Goal: Task Accomplishment & Management: Use online tool/utility

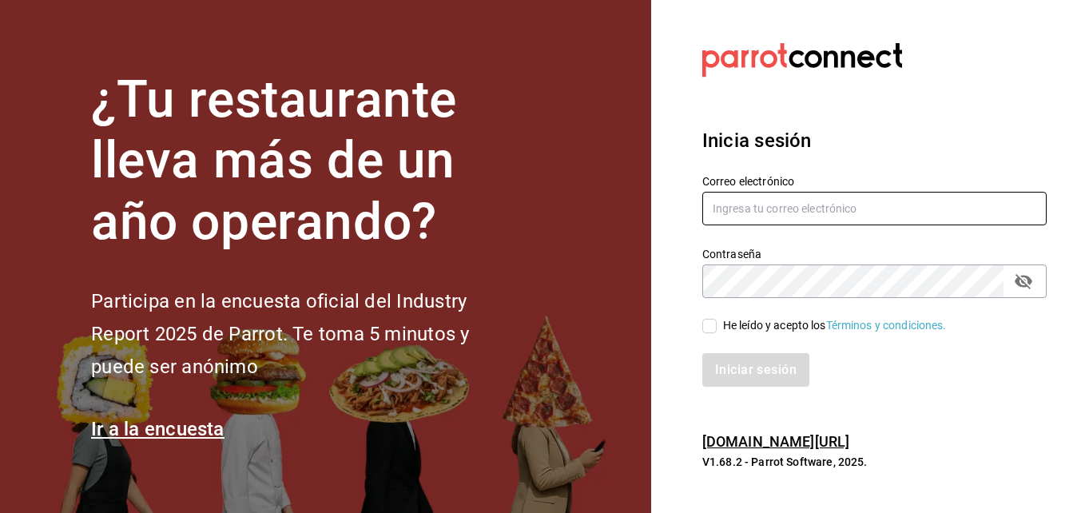
type input "jacobo.hernandez@costeno.com"
click at [707, 320] on input "He leído y acepto los Términos y condiciones." at bounding box center [709, 326] width 14 height 14
checkbox input "true"
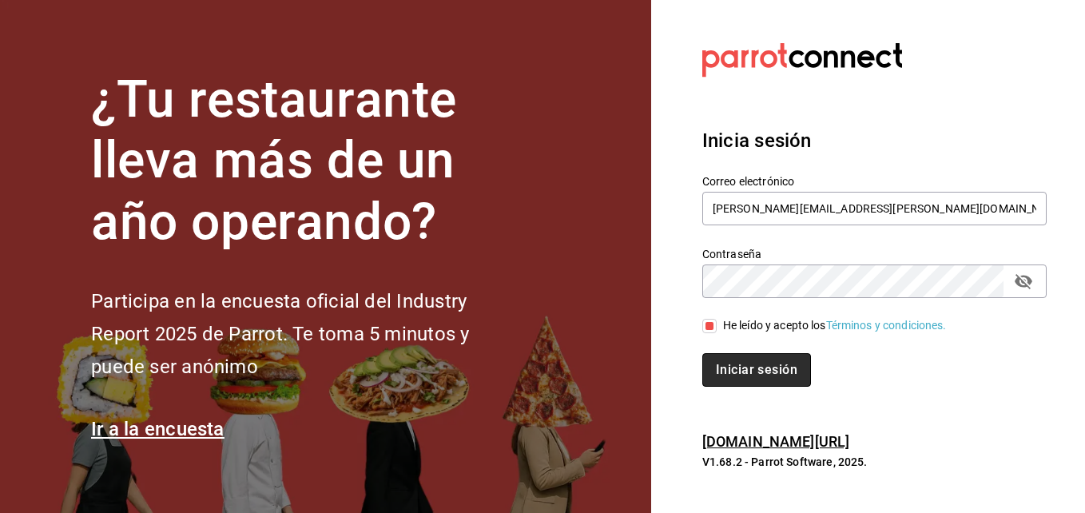
click at [729, 376] on button "Iniciar sesión" at bounding box center [756, 370] width 109 height 34
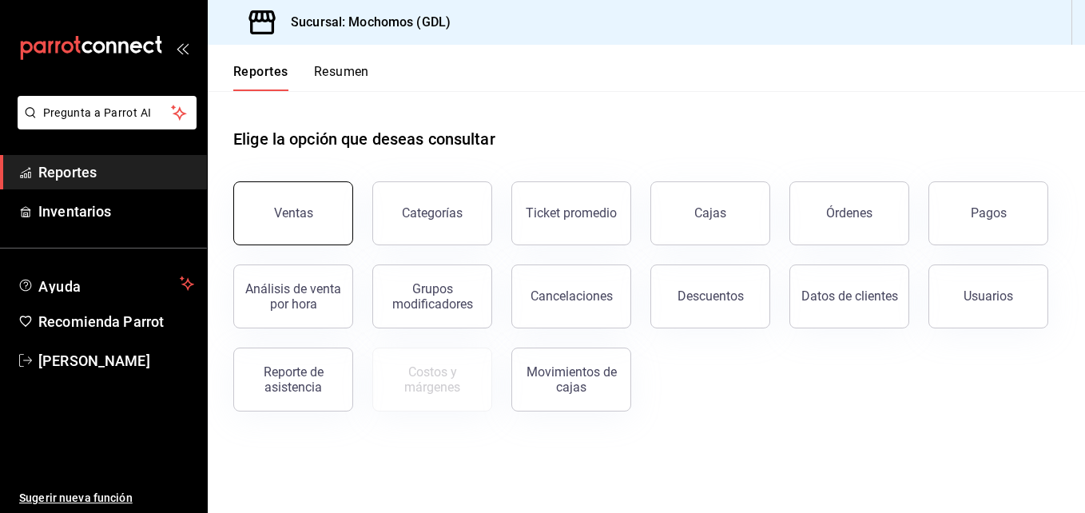
click at [305, 242] on div "Ventas" at bounding box center [283, 203] width 139 height 83
click at [308, 215] on div "Ventas" at bounding box center [293, 212] width 39 height 15
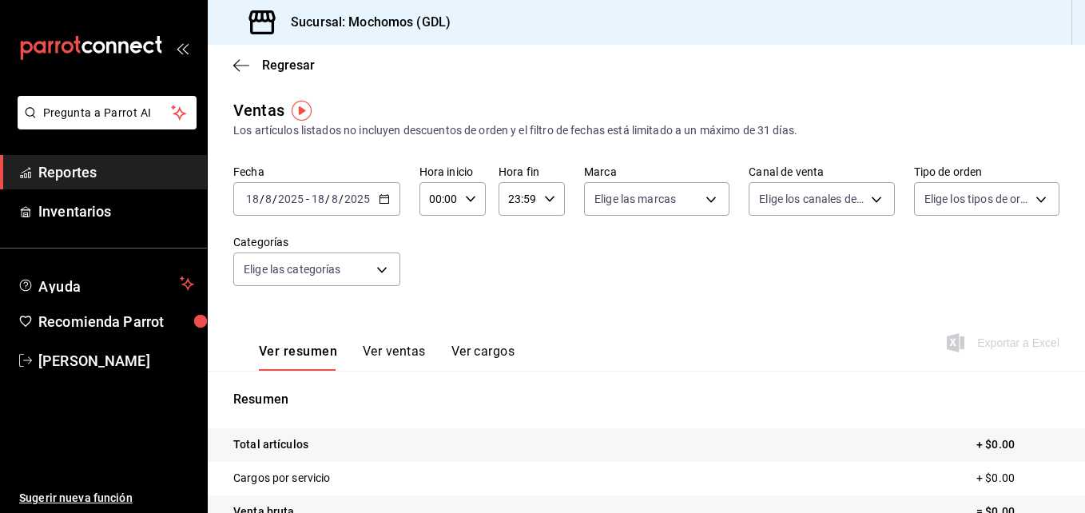
click at [385, 196] on \(Stroke\) "button" at bounding box center [385, 199] width 10 height 9
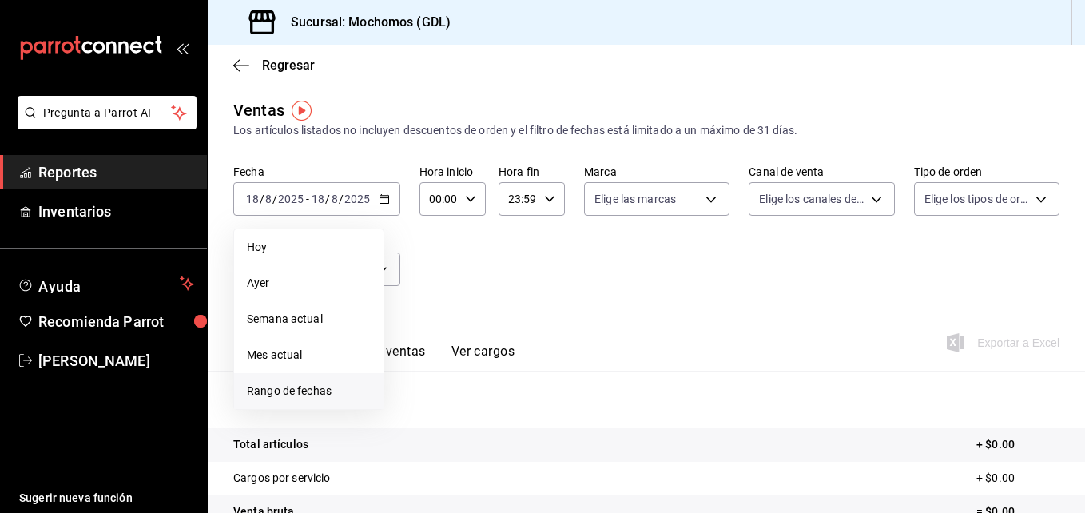
click at [284, 390] on span "Rango de fechas" at bounding box center [309, 391] width 124 height 17
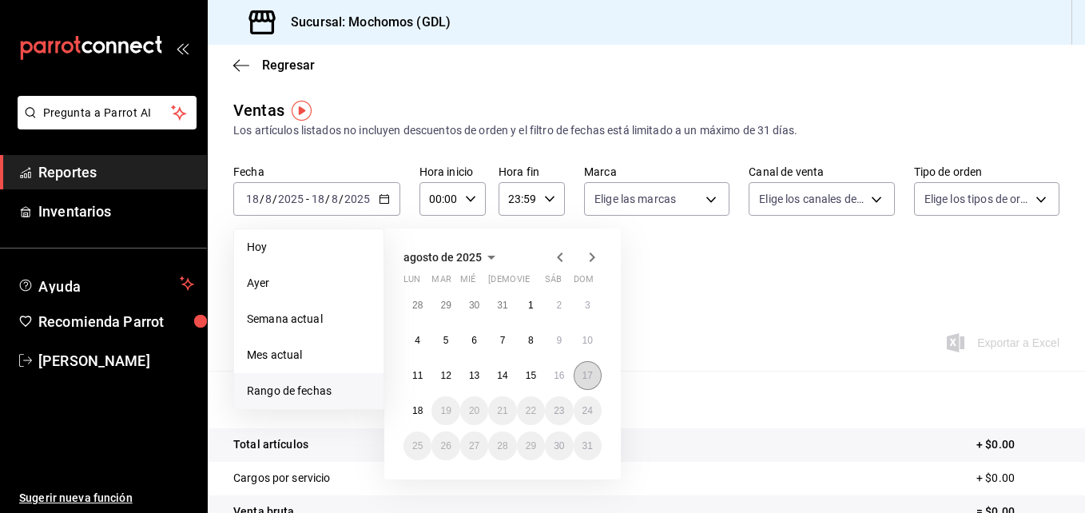
click at [577, 372] on button "17" at bounding box center [588, 375] width 28 height 29
click at [418, 415] on abbr "18" at bounding box center [417, 410] width 10 height 11
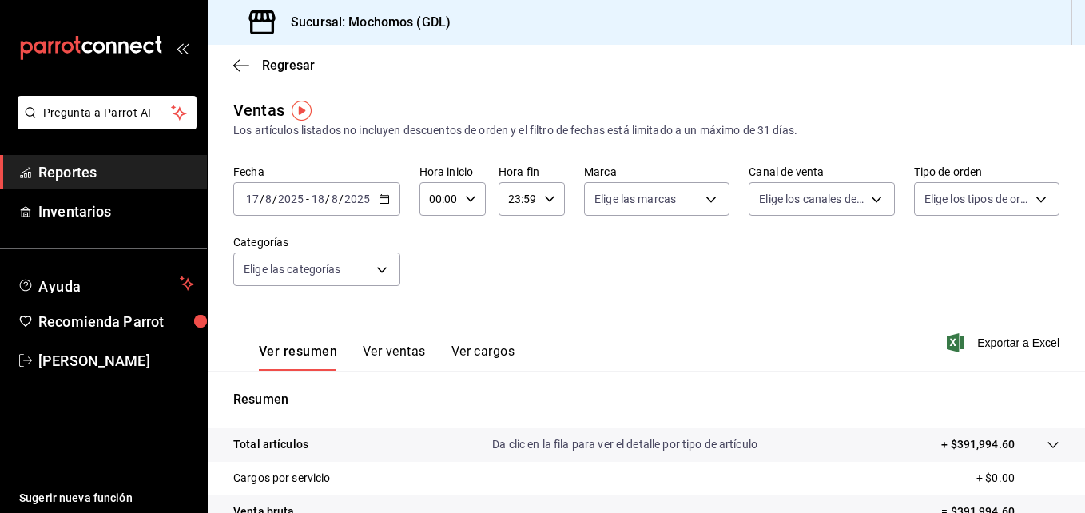
click at [463, 193] on div "00:00 Hora inicio" at bounding box center [452, 199] width 66 height 34
click at [438, 248] on span "05" at bounding box center [434, 253] width 7 height 13
type input "05:00"
click at [543, 203] on div at bounding box center [542, 256] width 1085 height 513
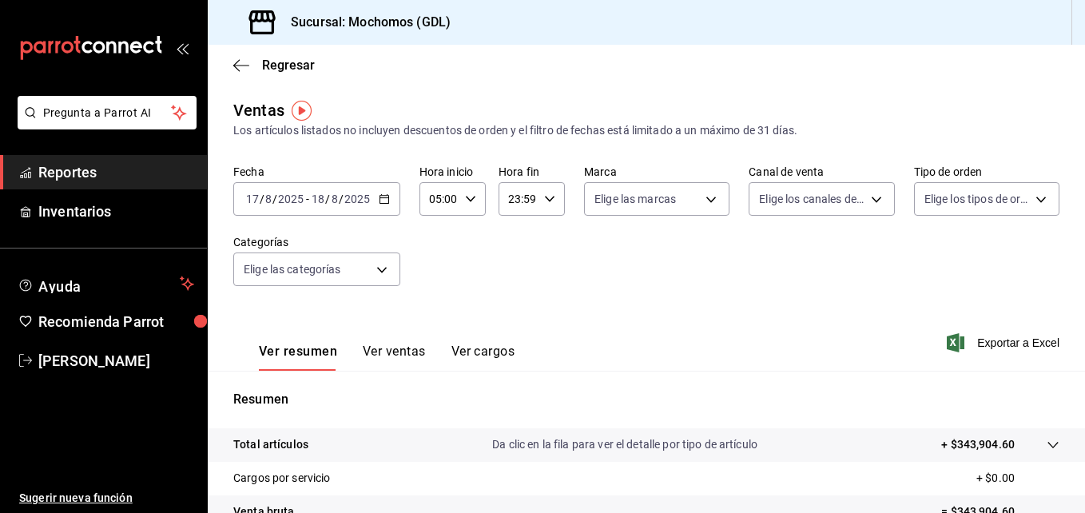
click at [544, 203] on icon "button" at bounding box center [549, 198] width 11 height 11
click at [513, 252] on span "04" at bounding box center [512, 249] width 7 height 13
type input "04:59"
click at [700, 197] on div at bounding box center [542, 256] width 1085 height 513
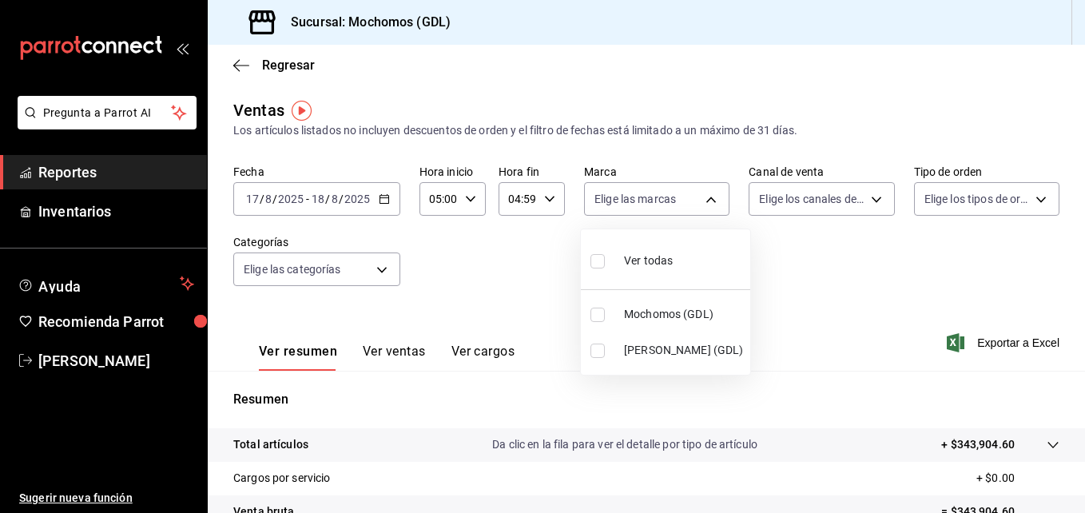
click at [700, 197] on body "Pregunta a Parrot AI Reportes Inventarios Ayuda Recomienda Parrot [PERSON_NAME]…" at bounding box center [542, 256] width 1085 height 513
click at [595, 311] on input "checkbox" at bounding box center [597, 315] width 14 height 14
checkbox input "true"
type input "36c25d4a-7cb0-456c-a434-e981d54830bc"
click at [749, 243] on div at bounding box center [542, 256] width 1085 height 513
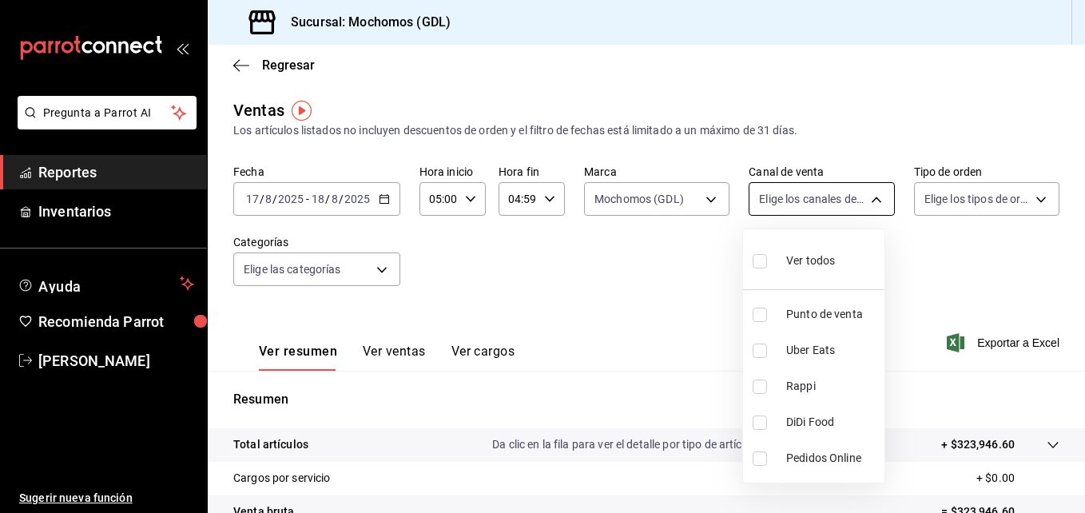
click at [861, 199] on body "Pregunta a Parrot AI Reportes Inventarios Ayuda Recomienda Parrot [PERSON_NAME]…" at bounding box center [542, 256] width 1085 height 513
click at [760, 262] on input "checkbox" at bounding box center [760, 261] width 14 height 14
checkbox input "true"
type input "PARROT,UBER_EATS,RAPPI,DIDI_FOOD,ONLINE"
checkbox input "true"
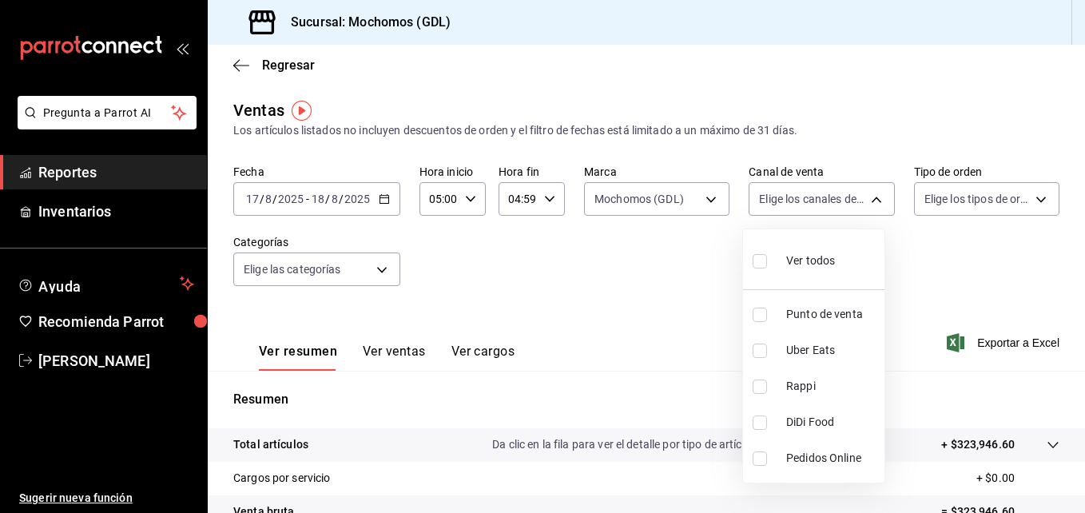
checkbox input "true"
click at [679, 273] on div at bounding box center [542, 256] width 1085 height 513
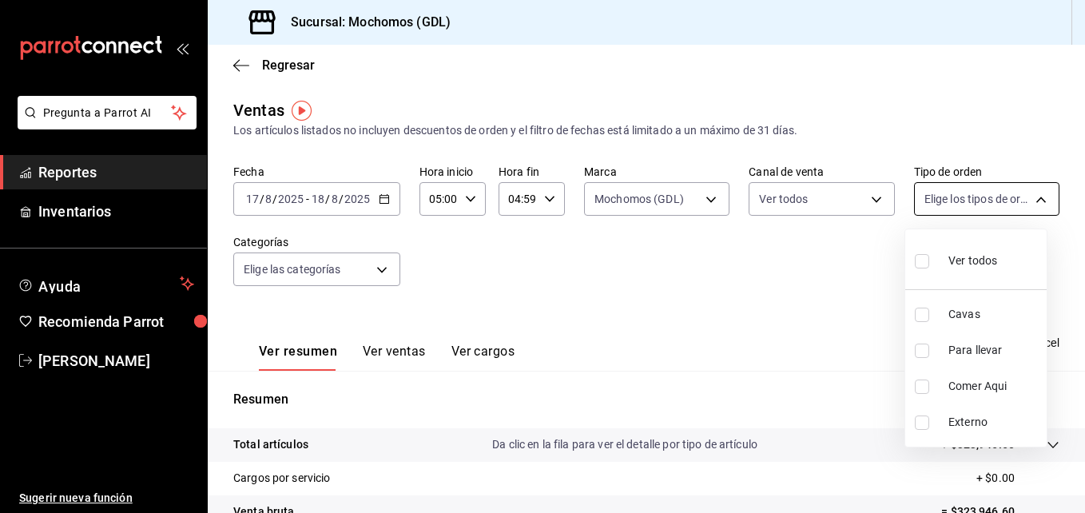
click at [1029, 197] on body "Pregunta a Parrot AI Reportes Inventarios Ayuda Recomienda Parrot [PERSON_NAME]…" at bounding box center [542, 256] width 1085 height 513
click at [921, 256] on input "checkbox" at bounding box center [922, 261] width 14 height 14
checkbox input "true"
type input "c3d0baef-30c0-4718-9d76-caab43e27316,13c4cc4a-99d2-42c0-ba96-c3de8c08c13d,7b791…"
checkbox input "true"
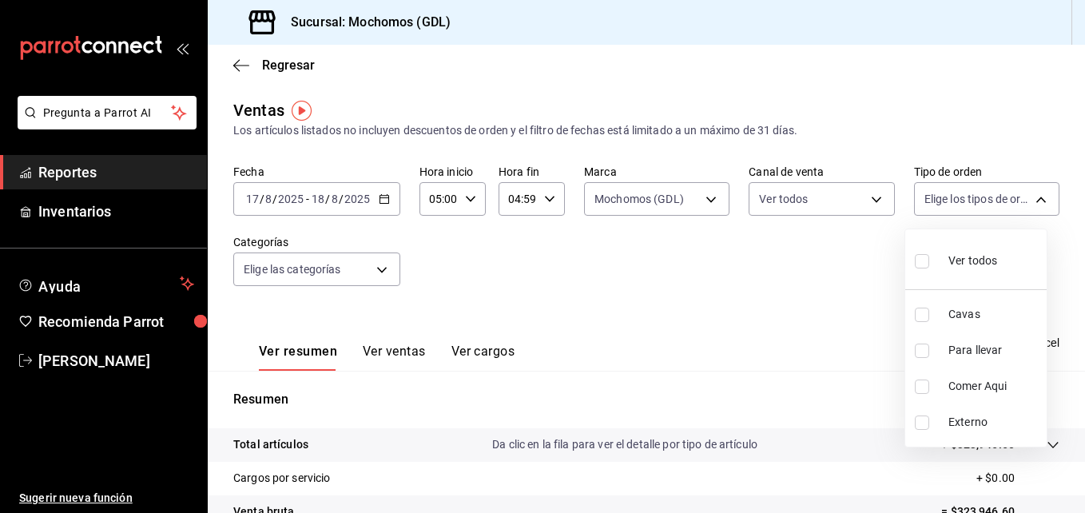
checkbox input "true"
click at [803, 241] on div at bounding box center [542, 256] width 1085 height 513
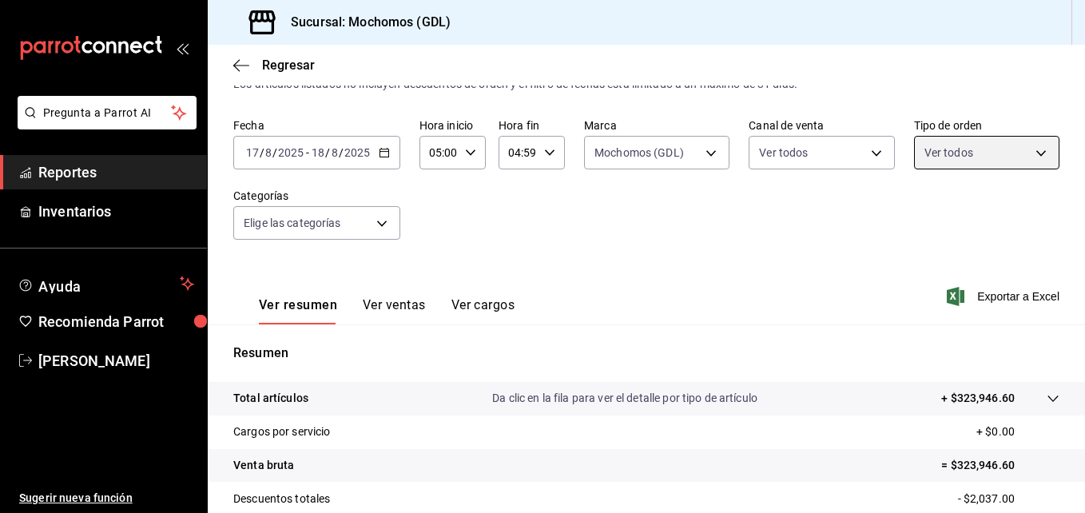
scroll to position [252, 0]
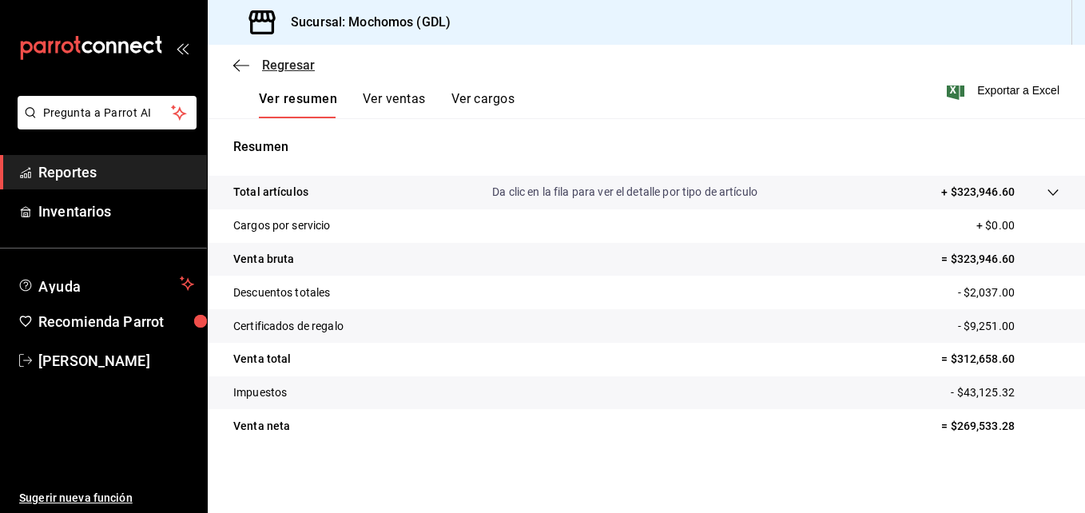
click at [281, 69] on span "Regresar" at bounding box center [288, 65] width 53 height 15
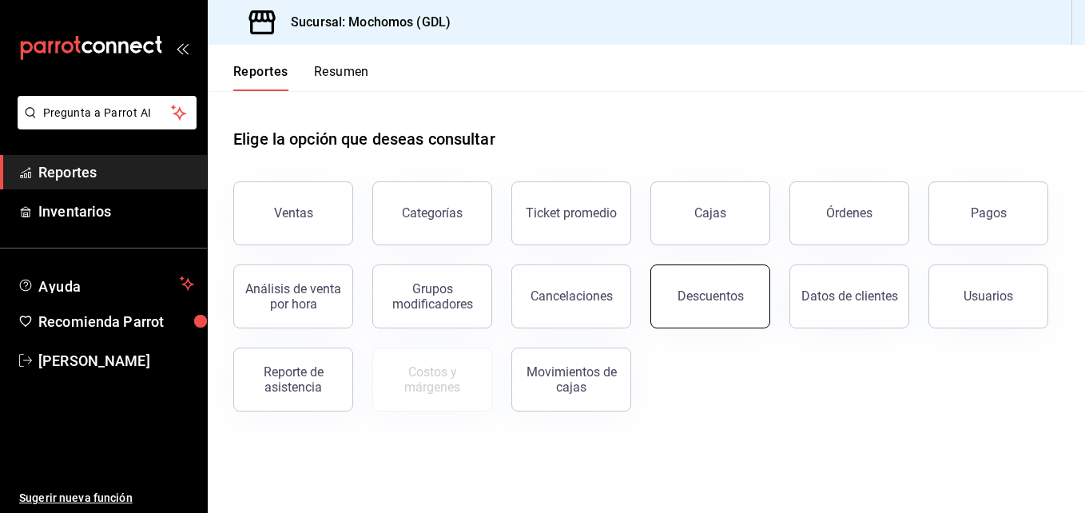
click at [683, 269] on button "Descuentos" at bounding box center [710, 296] width 120 height 64
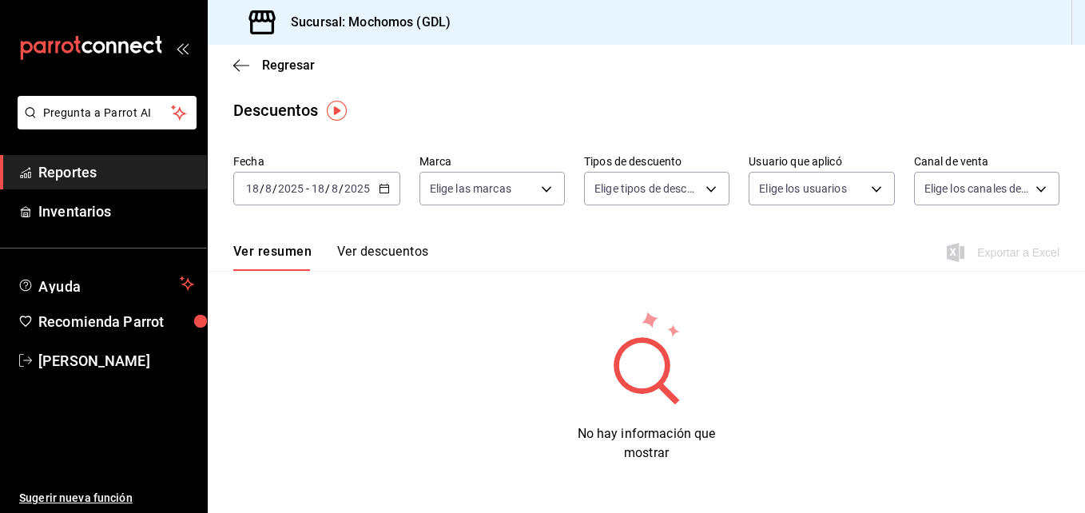
click at [379, 188] on icon "button" at bounding box center [384, 188] width 11 height 11
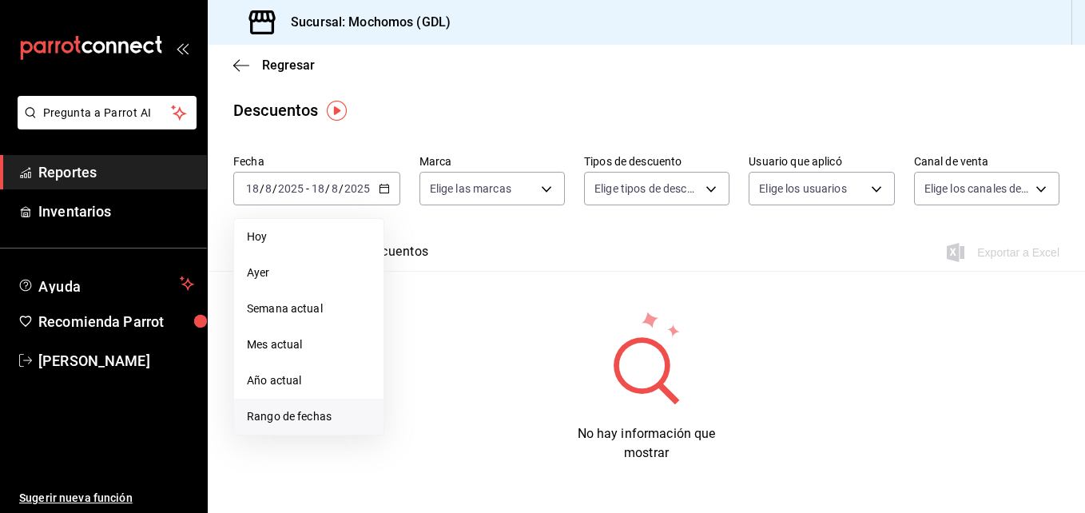
click at [288, 409] on span "Rango de fechas" at bounding box center [309, 416] width 124 height 17
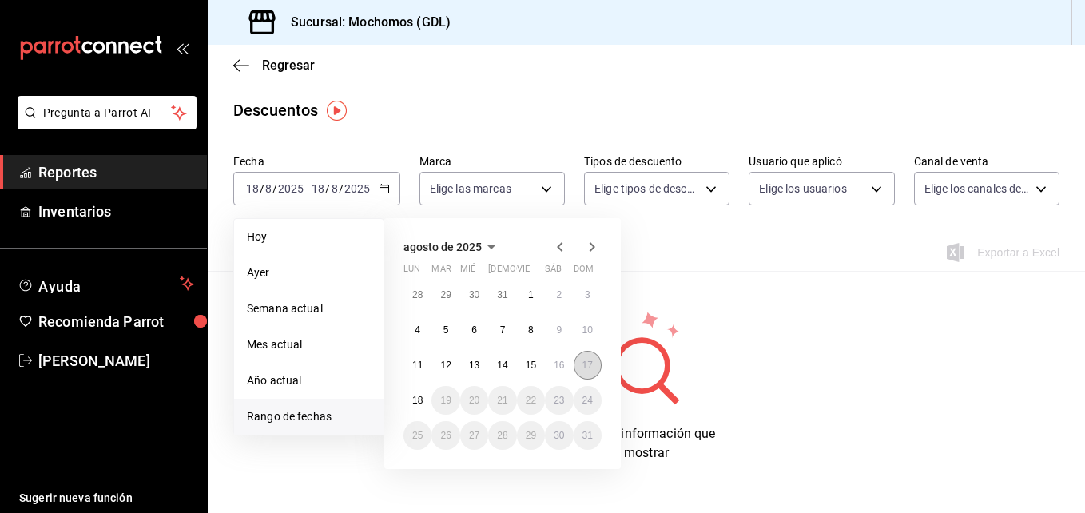
click at [577, 360] on button "17" at bounding box center [588, 365] width 28 height 29
click at [421, 400] on abbr "18" at bounding box center [417, 400] width 10 height 11
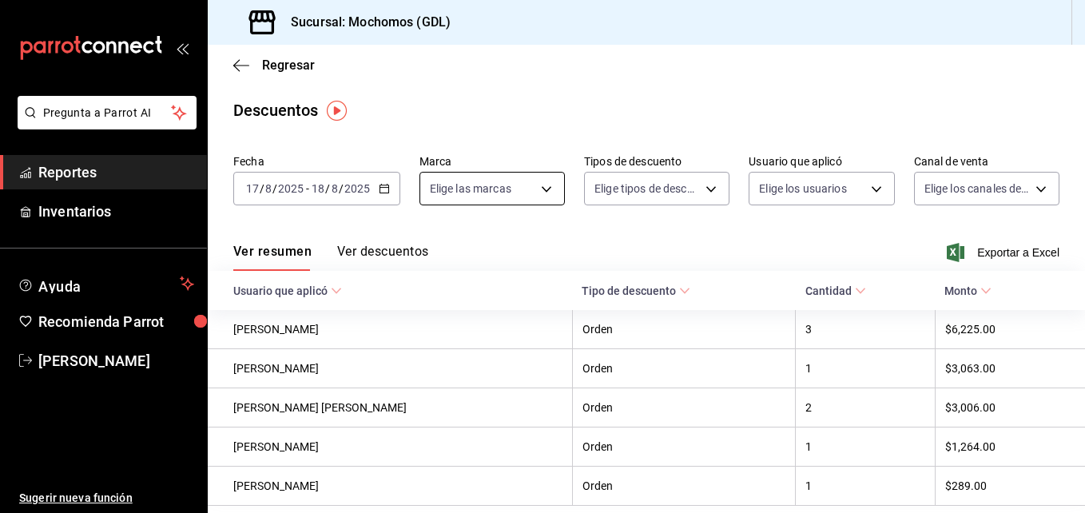
click at [538, 191] on body "Pregunta a Parrot AI Reportes Inventarios Ayuda Recomienda Parrot [PERSON_NAME]…" at bounding box center [542, 256] width 1085 height 513
click at [439, 304] on input "checkbox" at bounding box center [436, 304] width 14 height 14
checkbox input "true"
type input "36c25d4a-7cb0-456c-a434-e981d54830bc"
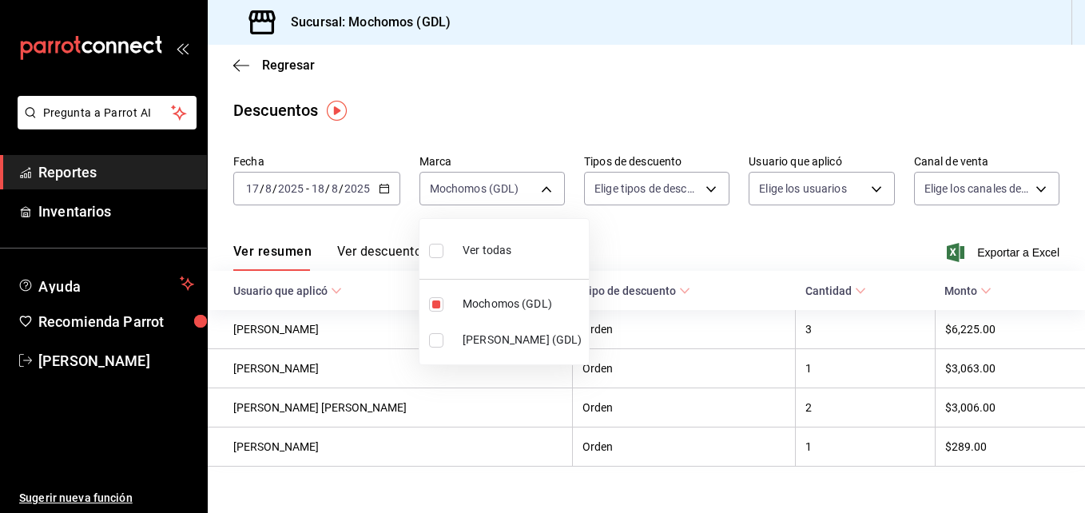
click at [687, 248] on div at bounding box center [542, 256] width 1085 height 513
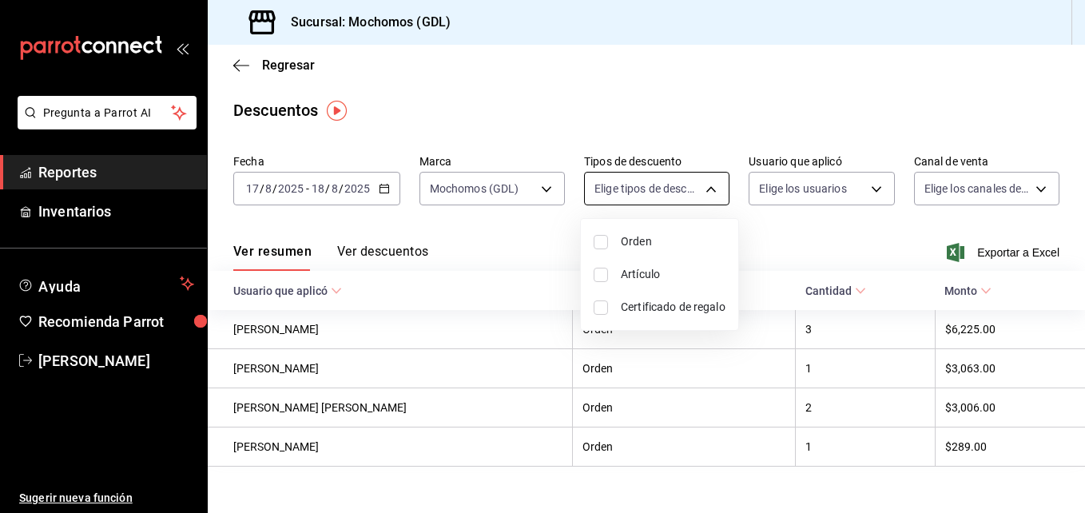
click at [702, 182] on body "Pregunta a Parrot AI Reportes Inventarios Ayuda Recomienda Parrot [PERSON_NAME]…" at bounding box center [542, 256] width 1085 height 513
click at [597, 239] on input "checkbox" at bounding box center [601, 242] width 14 height 14
checkbox input "true"
type input "ORDER"
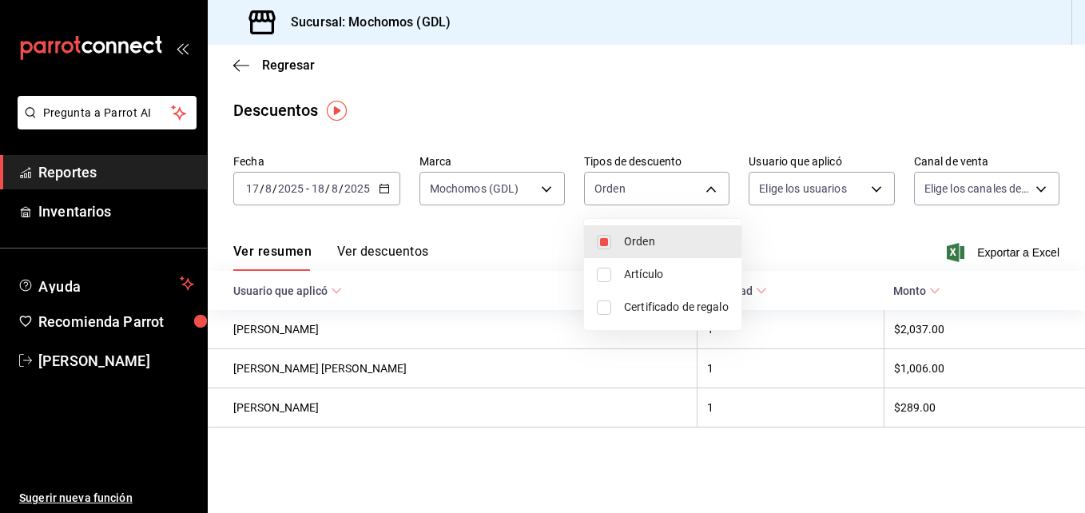
click at [604, 273] on input "checkbox" at bounding box center [604, 275] width 14 height 14
checkbox input "true"
type input "ORDER,ORDER_ITEM"
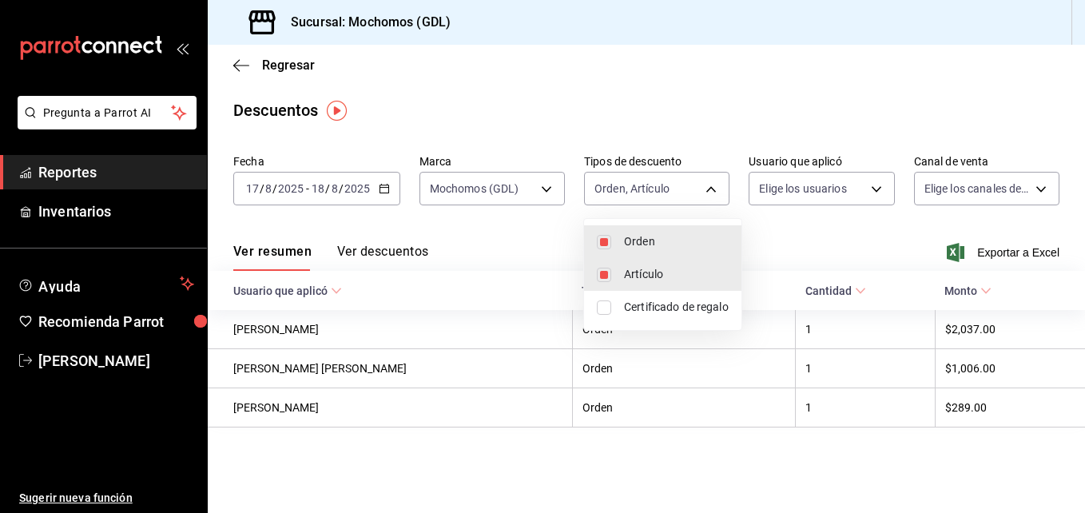
click at [606, 305] on input "checkbox" at bounding box center [604, 307] width 14 height 14
checkbox input "true"
type input "ORDER,ORDER_ITEM,CARD_REWARD"
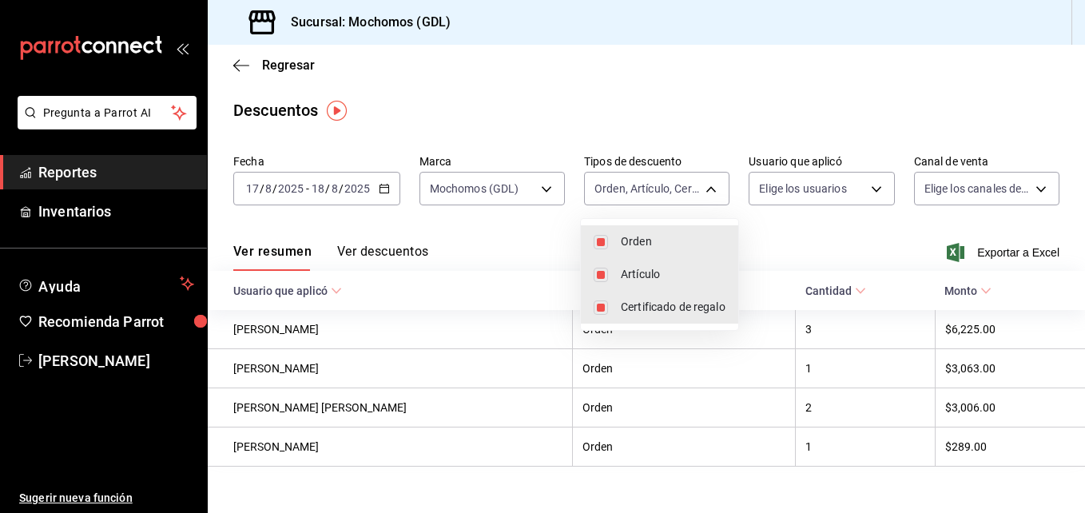
click at [547, 250] on div at bounding box center [542, 256] width 1085 height 513
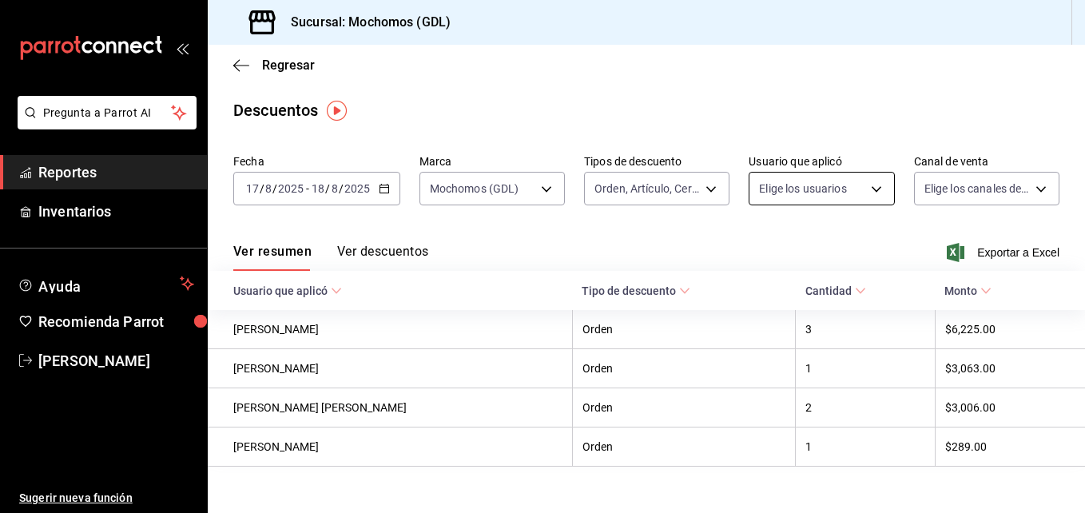
click at [865, 190] on body "Pregunta a Parrot AI Reportes Inventarios Ayuda Recomienda Parrot [PERSON_NAME]…" at bounding box center [542, 256] width 1085 height 513
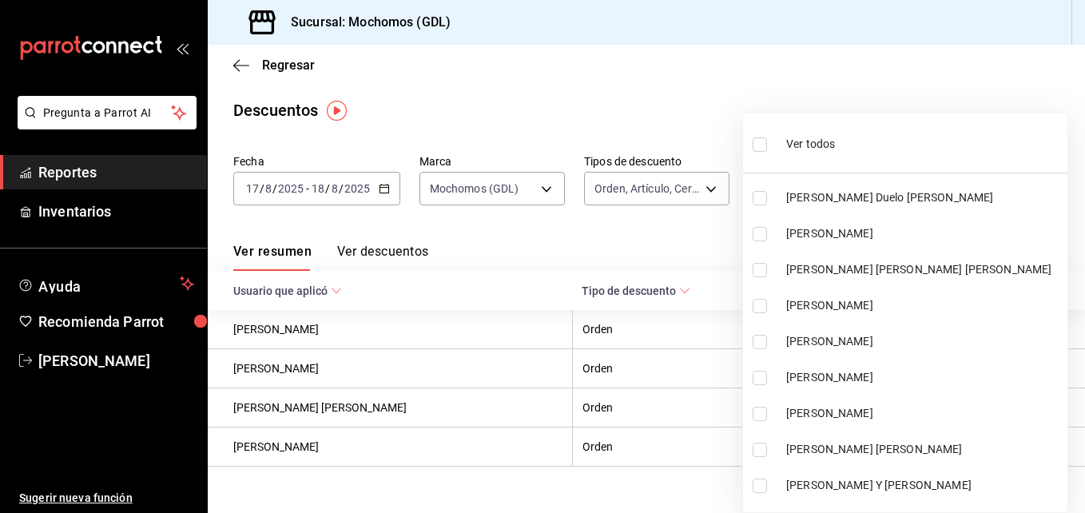
click at [865, 190] on span "[PERSON_NAME] Duelo [PERSON_NAME]" at bounding box center [923, 197] width 275 height 17
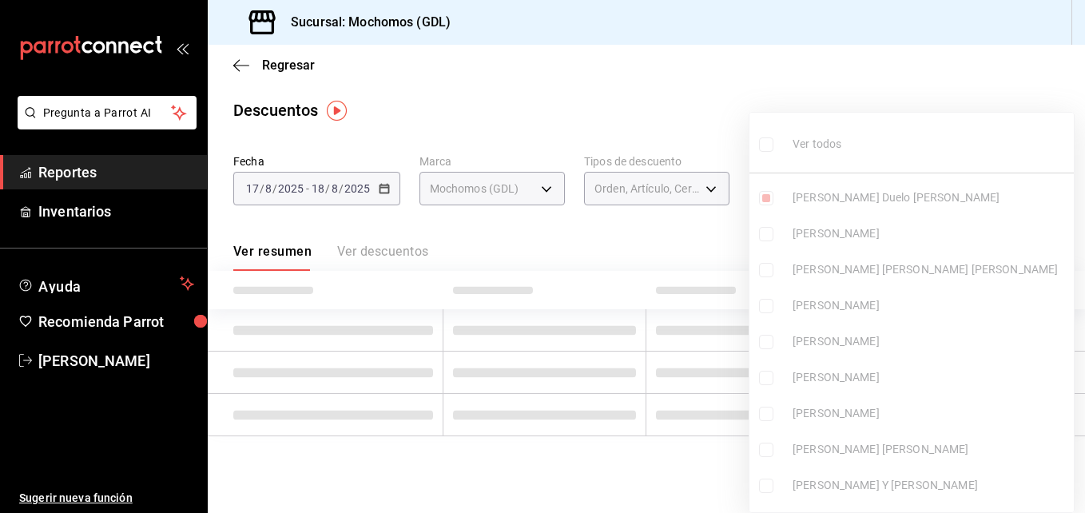
type input "6a0d0205-a65e-4385-a5e4-8194106e5f11"
checkbox input "true"
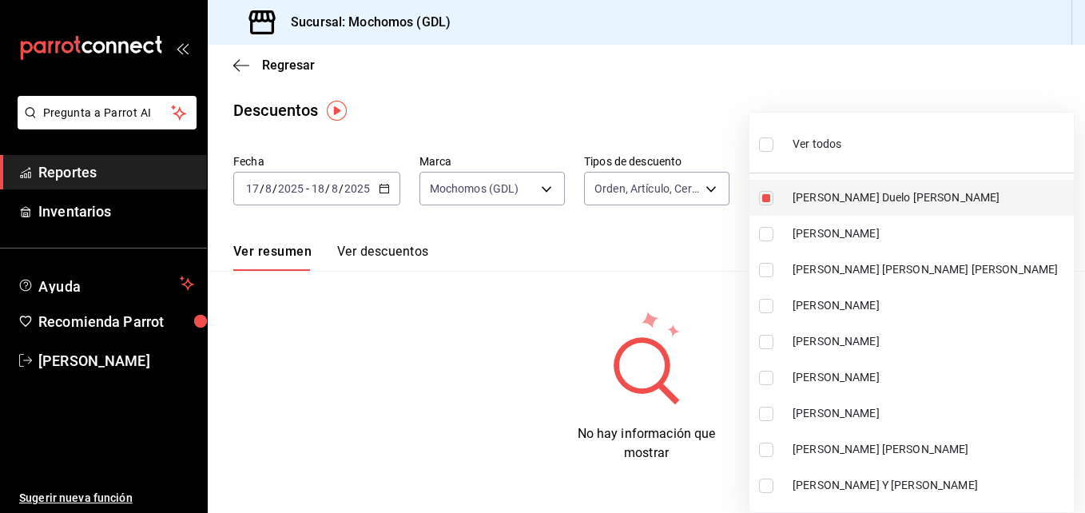
click at [796, 197] on span "[PERSON_NAME] Duelo [PERSON_NAME]" at bounding box center [930, 197] width 275 height 17
checkbox input "false"
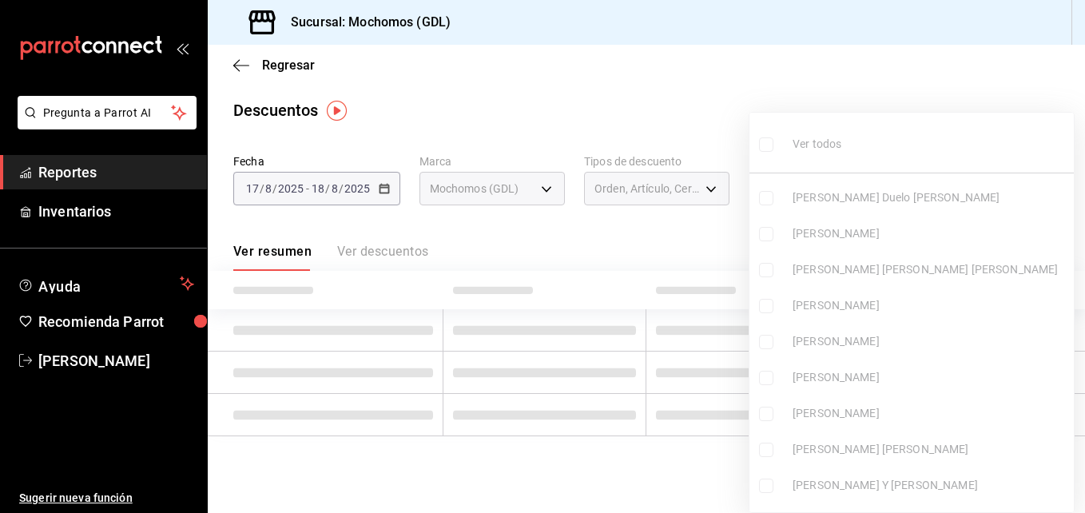
click at [714, 217] on div at bounding box center [542, 256] width 1085 height 513
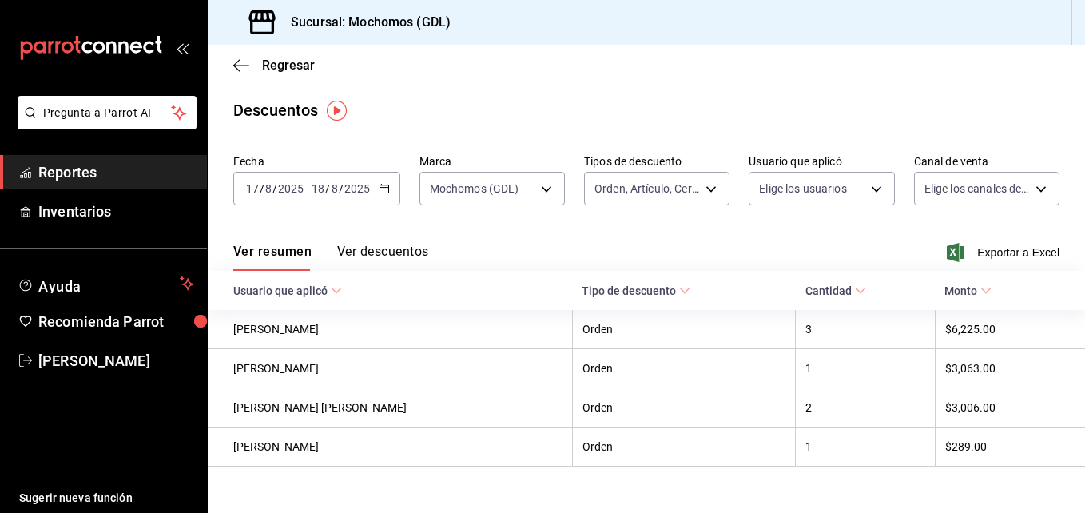
click at [714, 217] on div at bounding box center [542, 256] width 1085 height 513
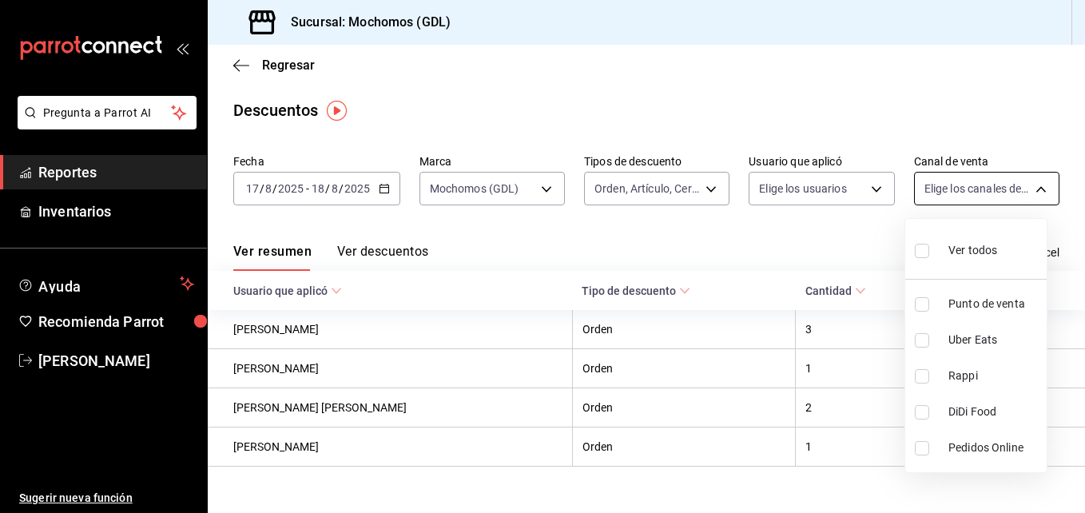
click at [1023, 185] on body "Pregunta a Parrot AI Reportes Inventarios Ayuda Recomienda Parrot [PERSON_NAME]…" at bounding box center [542, 256] width 1085 height 513
click at [925, 249] on input "checkbox" at bounding box center [922, 251] width 14 height 14
checkbox input "true"
type input "PARROT,UBER_EATS,RAPPI,DIDI_FOOD,ONLINE"
checkbox input "true"
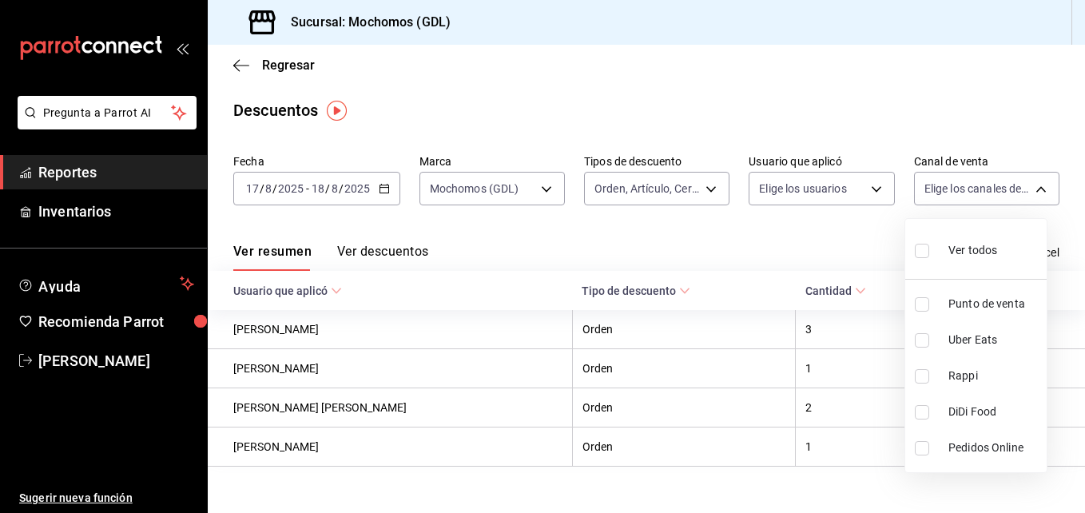
checkbox input "true"
click at [654, 224] on div at bounding box center [542, 256] width 1085 height 513
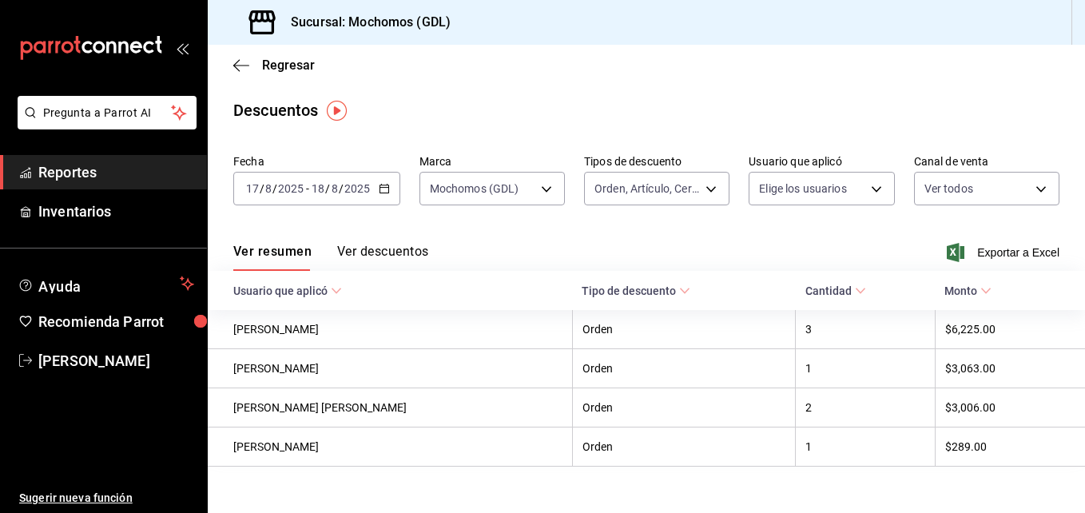
click at [360, 252] on button "Ver descuentos" at bounding box center [382, 257] width 91 height 27
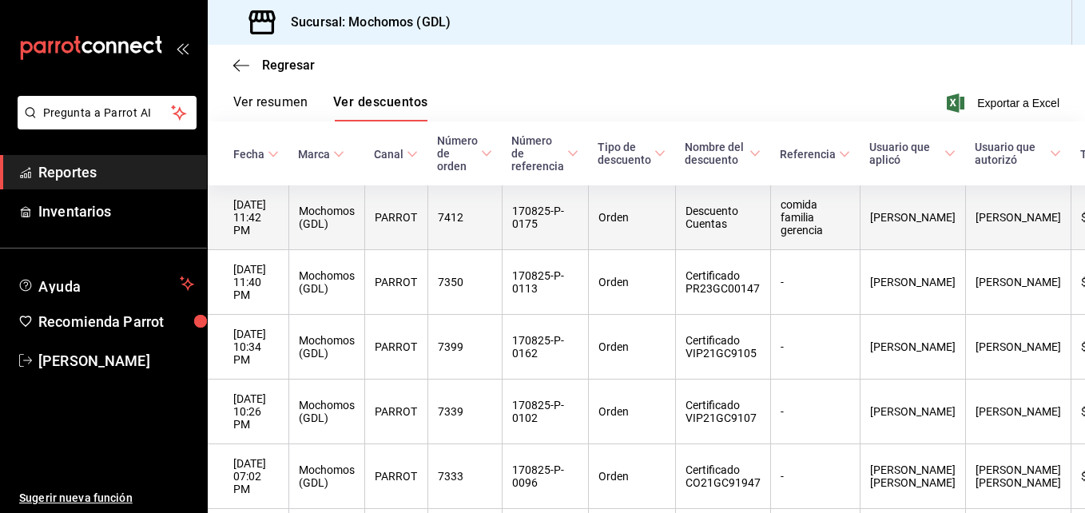
scroll to position [148, 0]
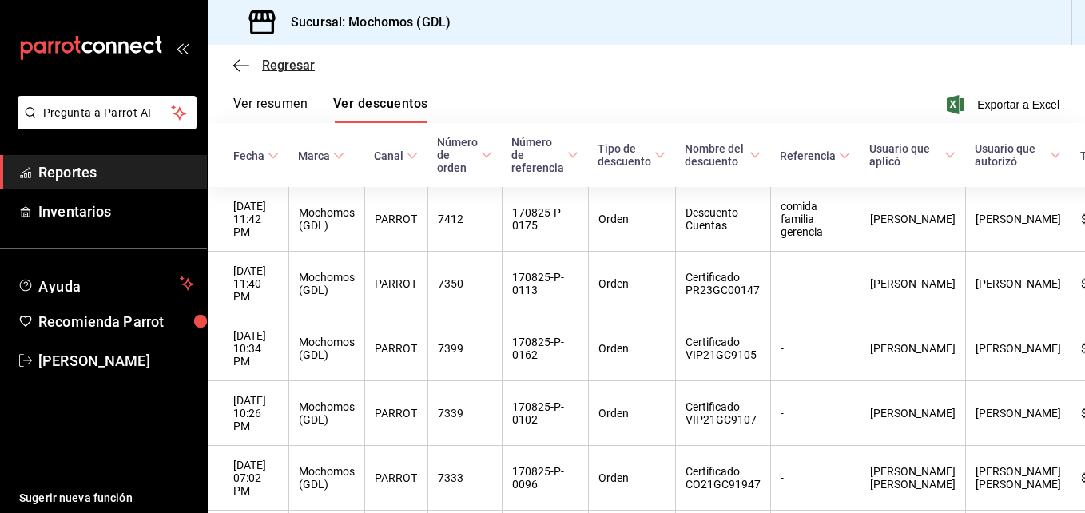
click at [278, 67] on span "Regresar" at bounding box center [288, 65] width 53 height 15
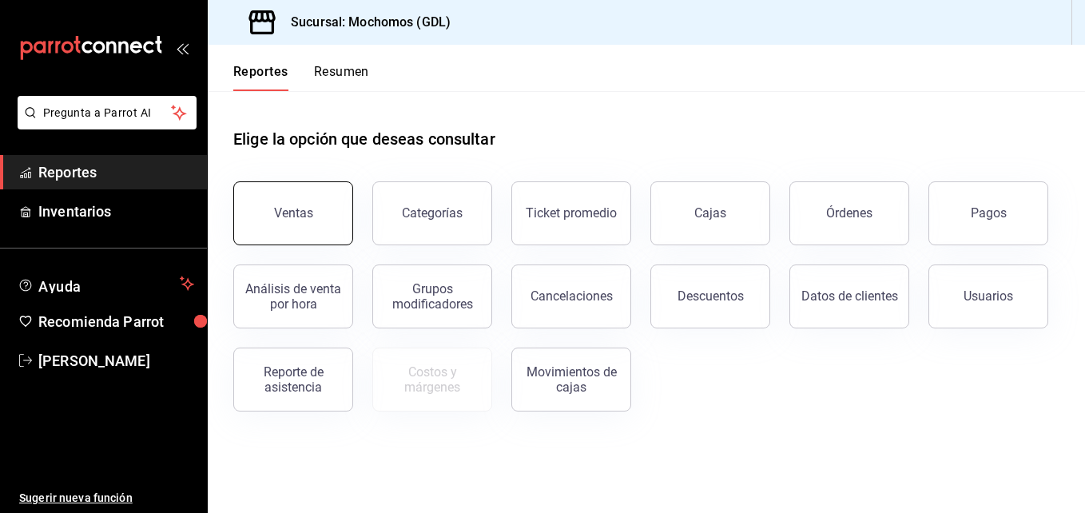
click at [332, 227] on button "Ventas" at bounding box center [293, 213] width 120 height 64
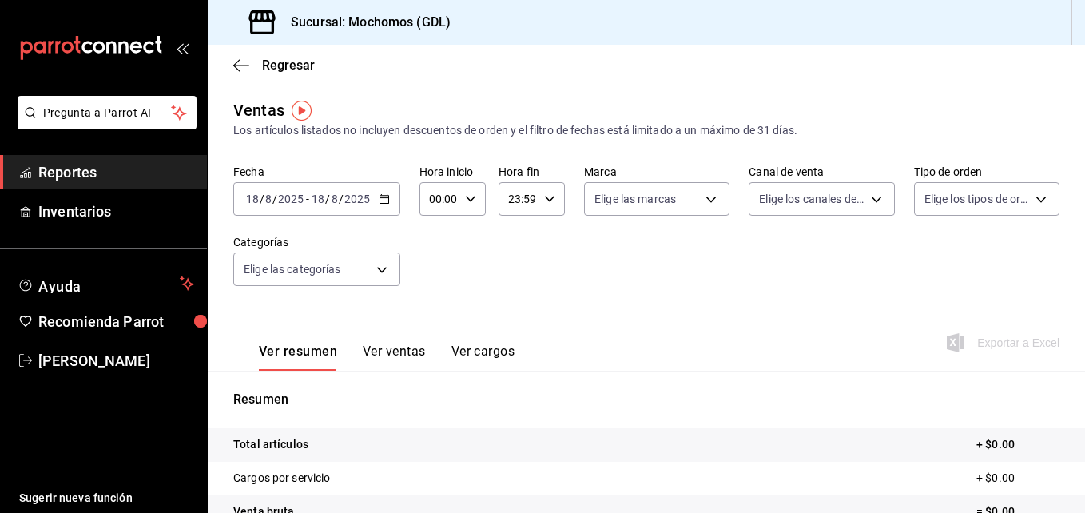
click at [381, 192] on div "[DATE] [DATE] - [DATE] [DATE]" at bounding box center [316, 199] width 167 height 34
click at [276, 65] on span "Regresar" at bounding box center [288, 65] width 53 height 15
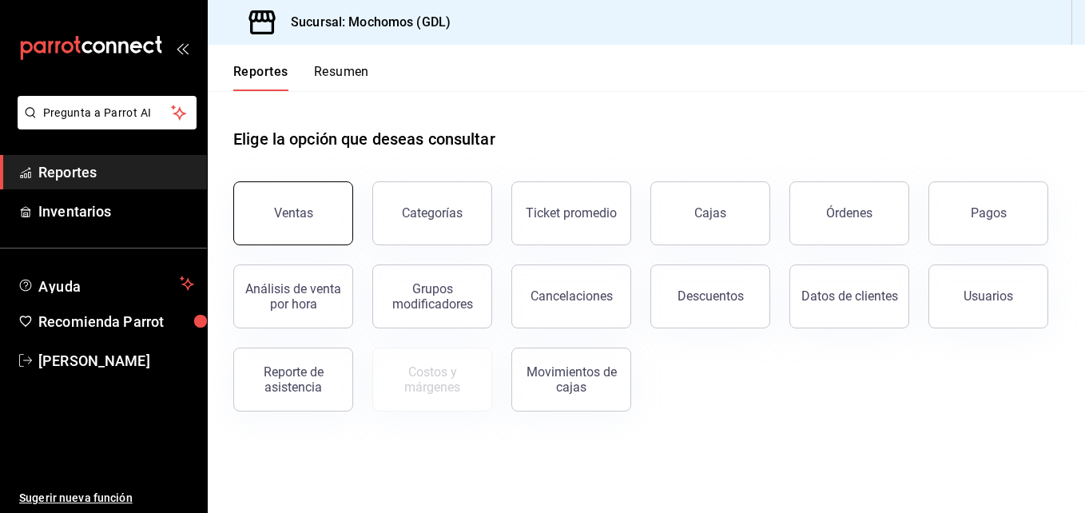
click at [258, 216] on button "Ventas" at bounding box center [293, 213] width 120 height 64
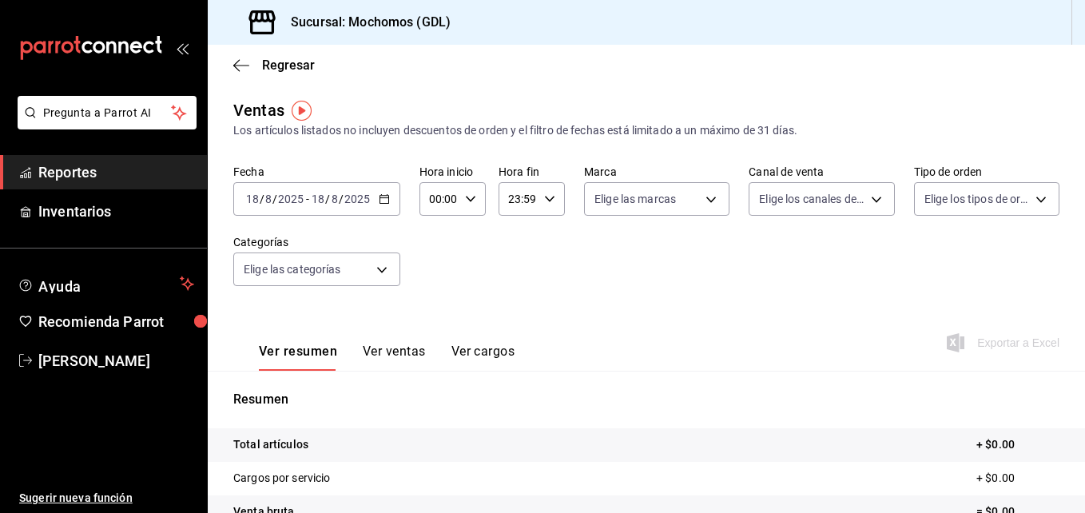
click at [381, 196] on \(Stroke\) "button" at bounding box center [385, 199] width 10 height 9
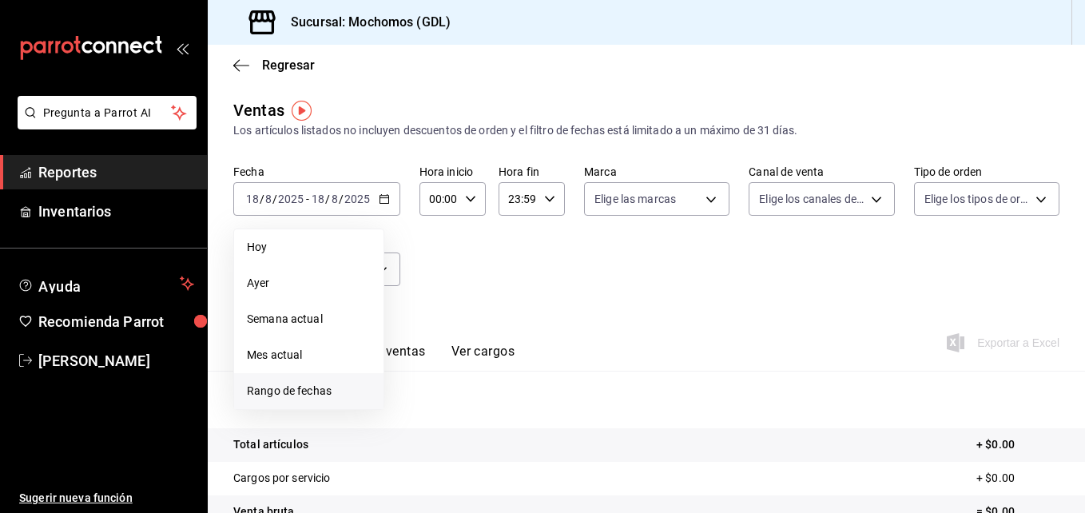
click at [302, 384] on span "Rango de fechas" at bounding box center [309, 391] width 124 height 17
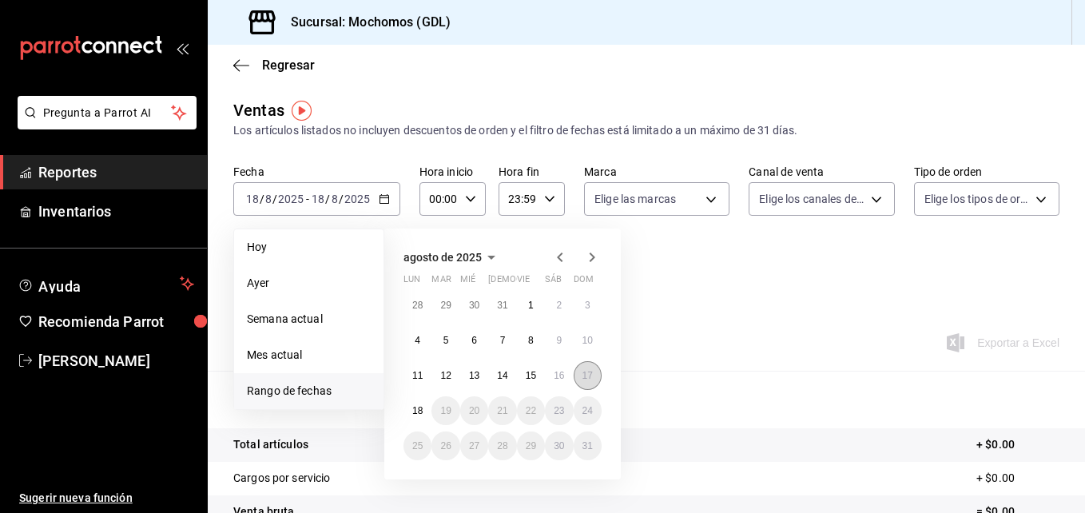
click at [588, 376] on abbr "17" at bounding box center [587, 375] width 10 height 11
click at [416, 420] on button "18" at bounding box center [418, 410] width 28 height 29
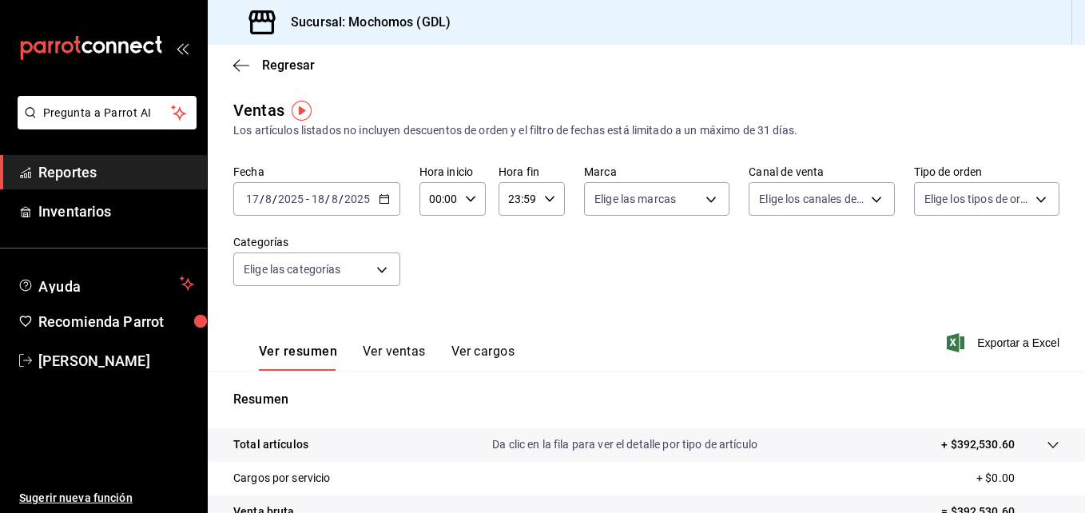
click at [459, 193] on div "00:00 Hora inicio" at bounding box center [452, 199] width 66 height 34
click at [433, 293] on span "05" at bounding box center [434, 290] width 7 height 13
type input "05:00"
click at [547, 192] on div at bounding box center [542, 256] width 1085 height 513
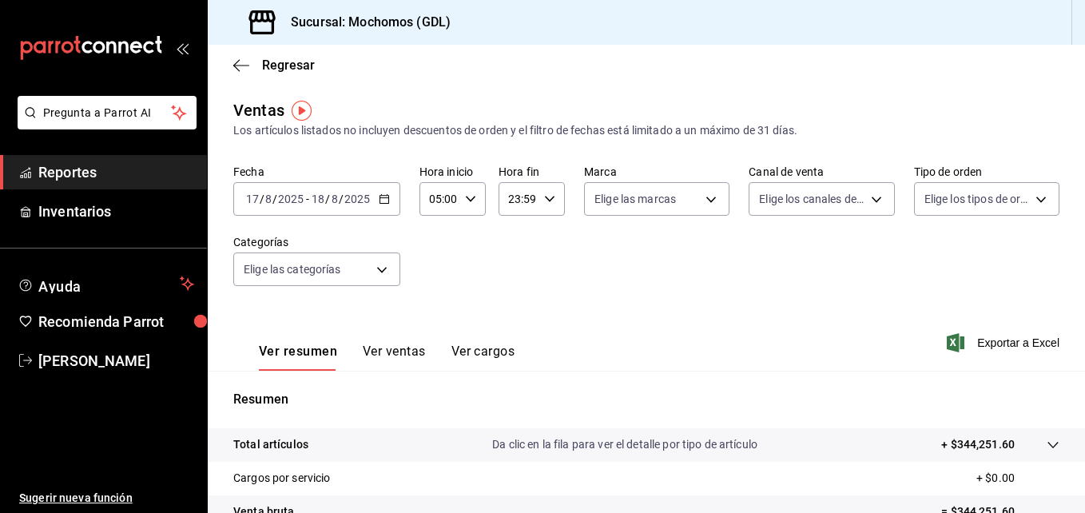
click at [547, 192] on div "23:59 Hora fin" at bounding box center [532, 199] width 66 height 34
click at [514, 243] on span "04" at bounding box center [512, 239] width 7 height 13
type input "04:59"
click at [708, 198] on div at bounding box center [542, 256] width 1085 height 513
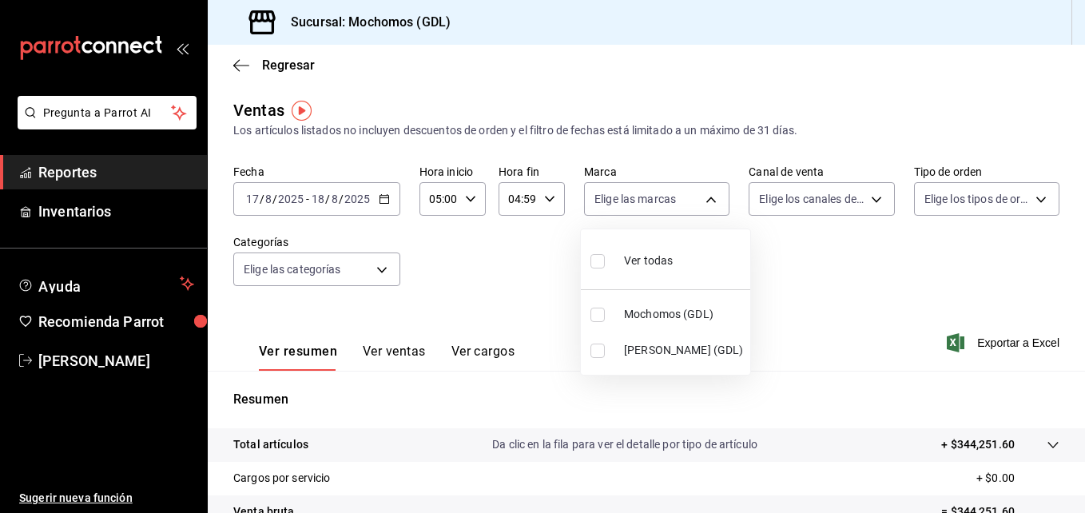
click at [708, 198] on body "Pregunta a Parrot AI Reportes Inventarios Ayuda Recomienda Parrot [PERSON_NAME]…" at bounding box center [542, 256] width 1085 height 513
click at [588, 317] on li "Mochomos (GDL)" at bounding box center [665, 314] width 169 height 36
type input "36c25d4a-7cb0-456c-a434-e981d54830bc"
checkbox input "true"
click at [868, 198] on div at bounding box center [542, 256] width 1085 height 513
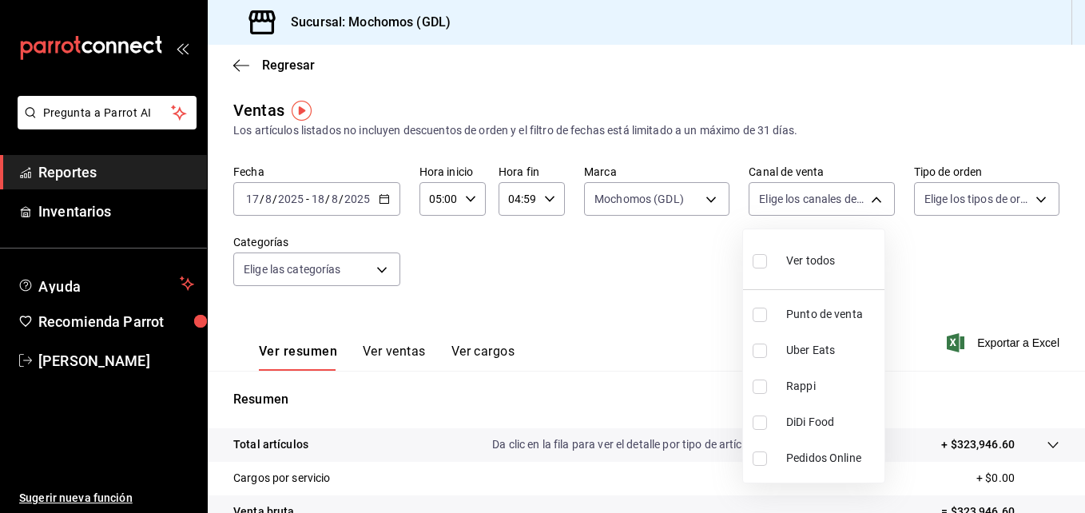
click at [868, 198] on body "Pregunta a Parrot AI Reportes Inventarios Ayuda Recomienda Parrot [PERSON_NAME]…" at bounding box center [542, 256] width 1085 height 513
click at [762, 256] on input "checkbox" at bounding box center [760, 261] width 14 height 14
checkbox input "true"
type input "PARROT,UBER_EATS,RAPPI,DIDI_FOOD,ONLINE"
checkbox input "true"
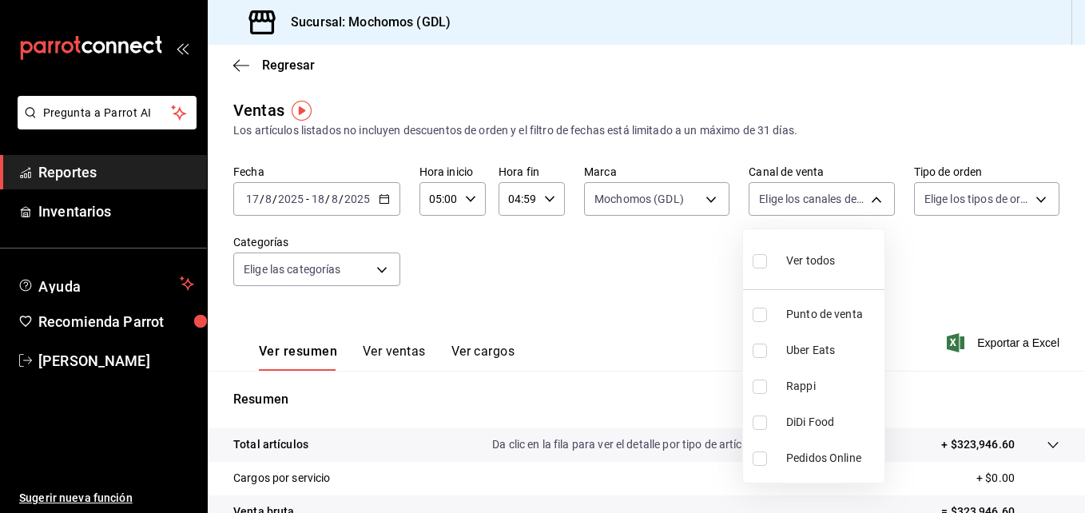
checkbox input "true"
click at [1029, 197] on div at bounding box center [542, 256] width 1085 height 513
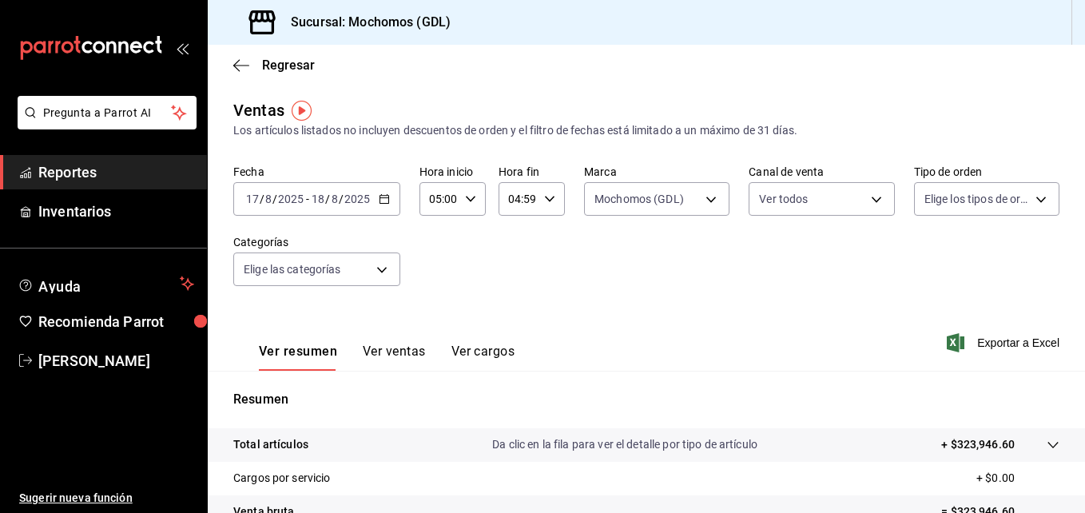
click at [1029, 197] on div "Ver todos Punto de venta Uber Eats Rappi DiDi Food Pedidos Online" at bounding box center [542, 256] width 1085 height 513
click at [1029, 197] on body "Pregunta a Parrot AI Reportes Inventarios Ayuda Recomienda Parrot [PERSON_NAME]…" at bounding box center [542, 256] width 1085 height 513
click at [920, 259] on input "checkbox" at bounding box center [922, 261] width 14 height 14
checkbox input "true"
type input "c3d0baef-30c0-4718-9d76-caab43e27316,13c4cc4a-99d2-42c0-ba96-c3de8c08c13d,7b791…"
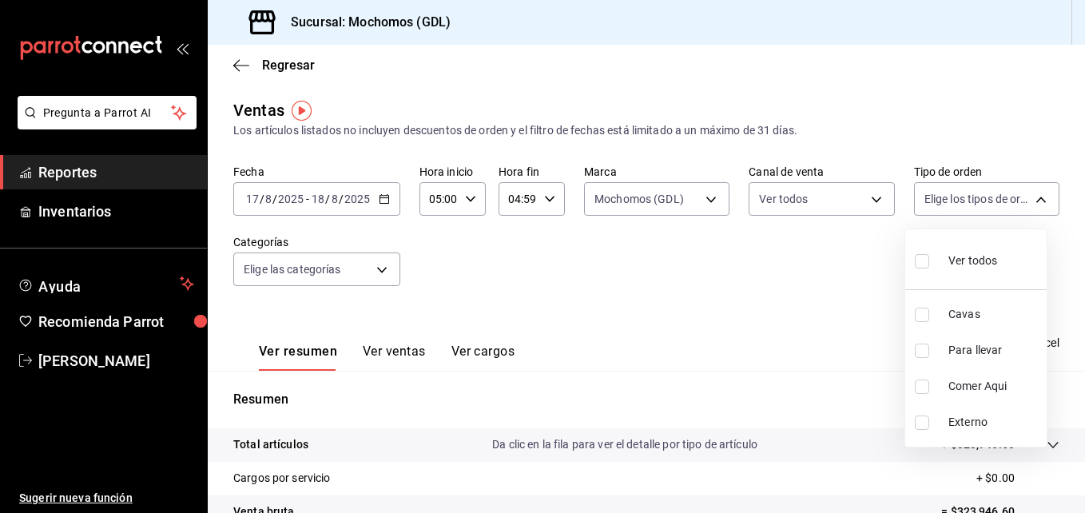
checkbox input "true"
click at [706, 282] on div at bounding box center [542, 256] width 1085 height 513
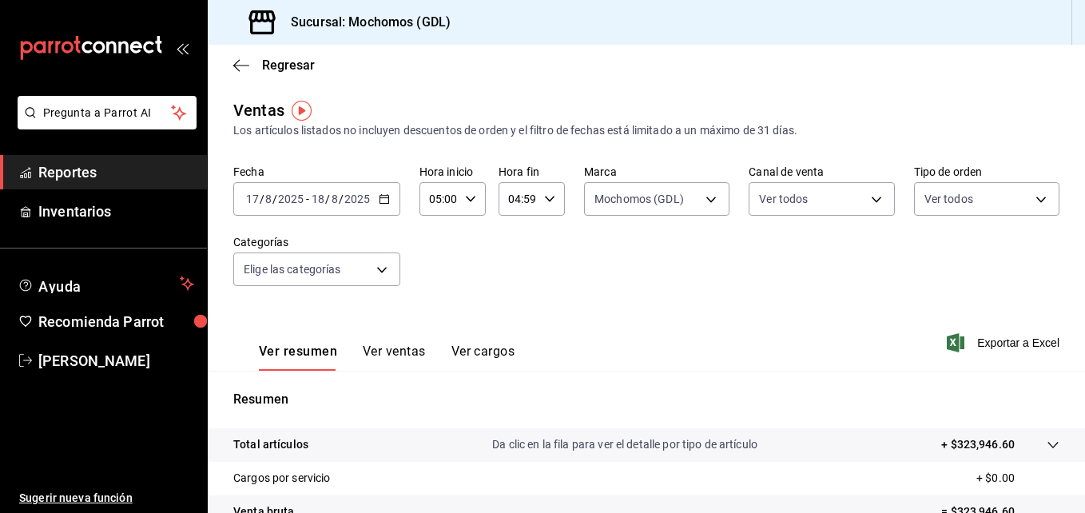
click at [834, 337] on div "Ver resumen Ver ventas Ver cargos Exportar a Excel" at bounding box center [646, 338] width 877 height 66
click at [984, 340] on span "Exportar a Excel" at bounding box center [1004, 341] width 109 height 19
click at [299, 62] on span "Regresar" at bounding box center [288, 65] width 53 height 15
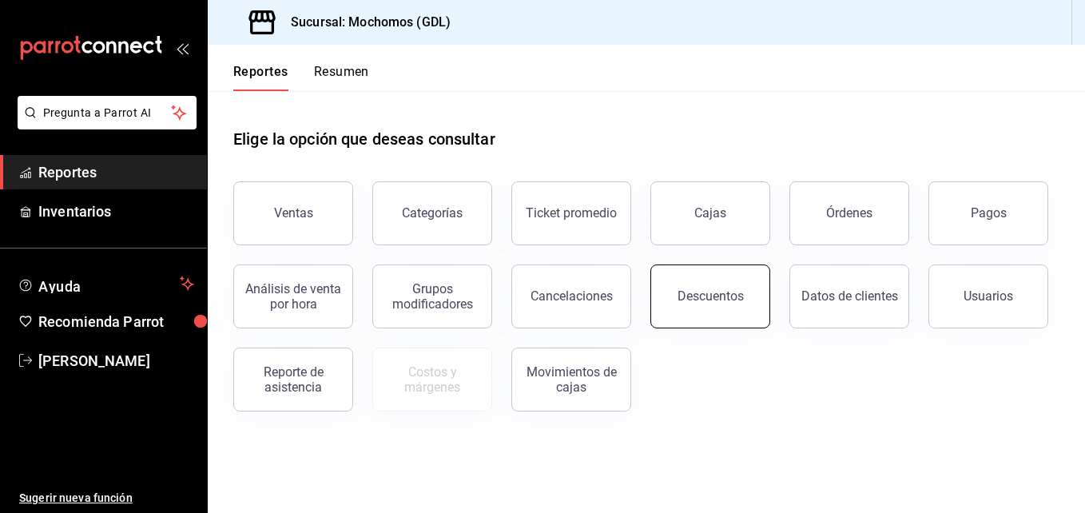
click at [765, 316] on div "Descuentos" at bounding box center [700, 286] width 139 height 83
click at [683, 285] on button "Descuentos" at bounding box center [710, 296] width 120 height 64
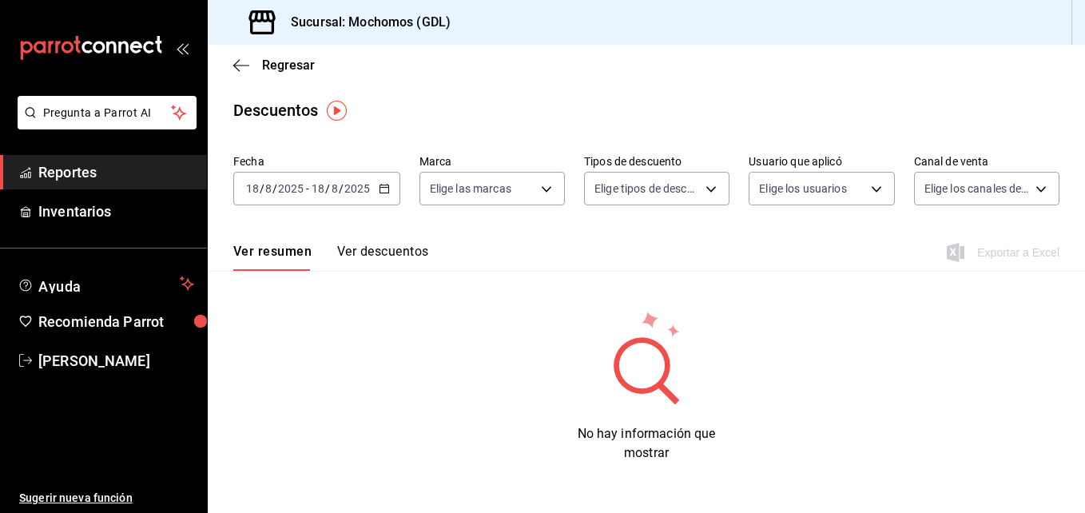
click at [379, 186] on icon "button" at bounding box center [384, 188] width 11 height 11
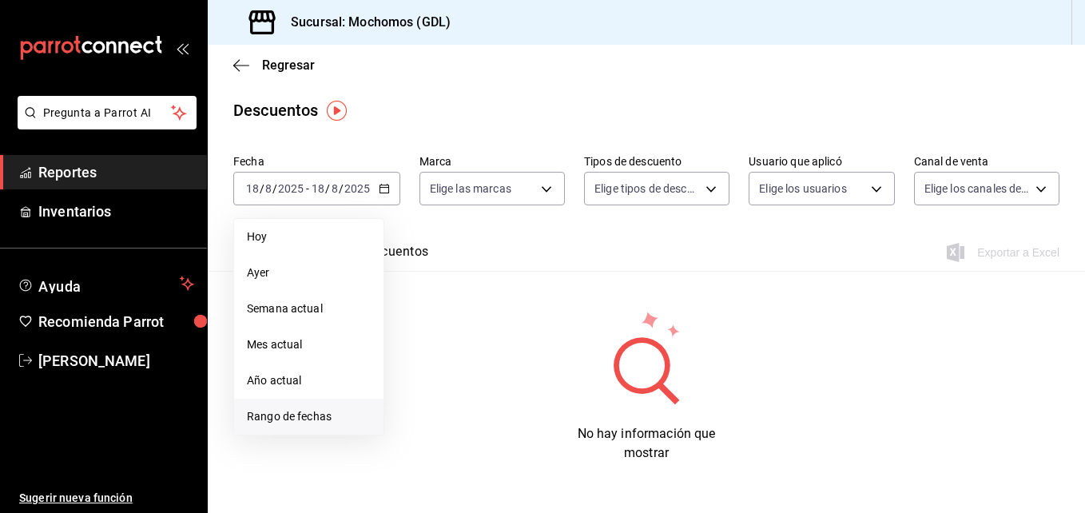
click at [303, 412] on span "Rango de fechas" at bounding box center [309, 416] width 124 height 17
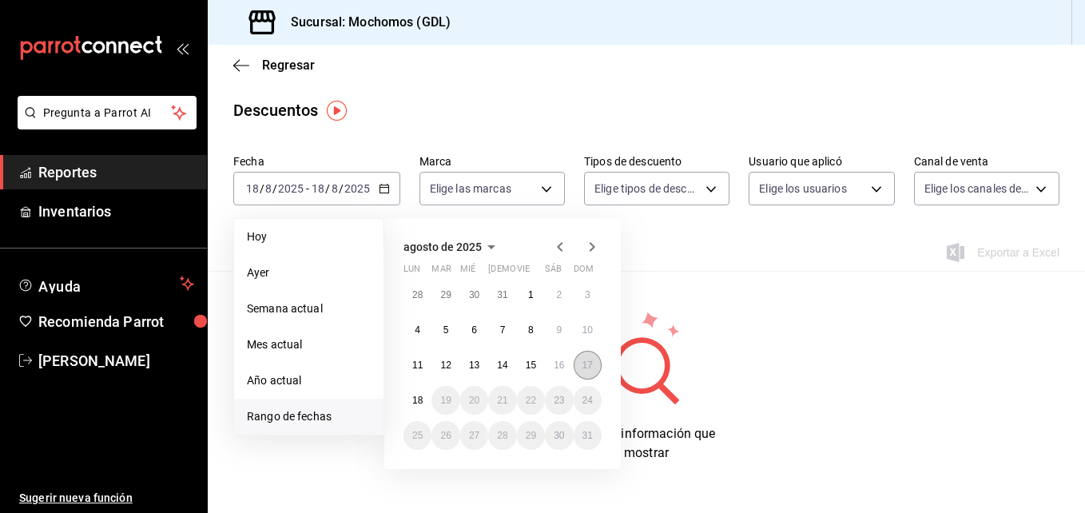
click at [582, 362] on abbr "17" at bounding box center [587, 365] width 10 height 11
click at [410, 401] on button "18" at bounding box center [418, 400] width 28 height 29
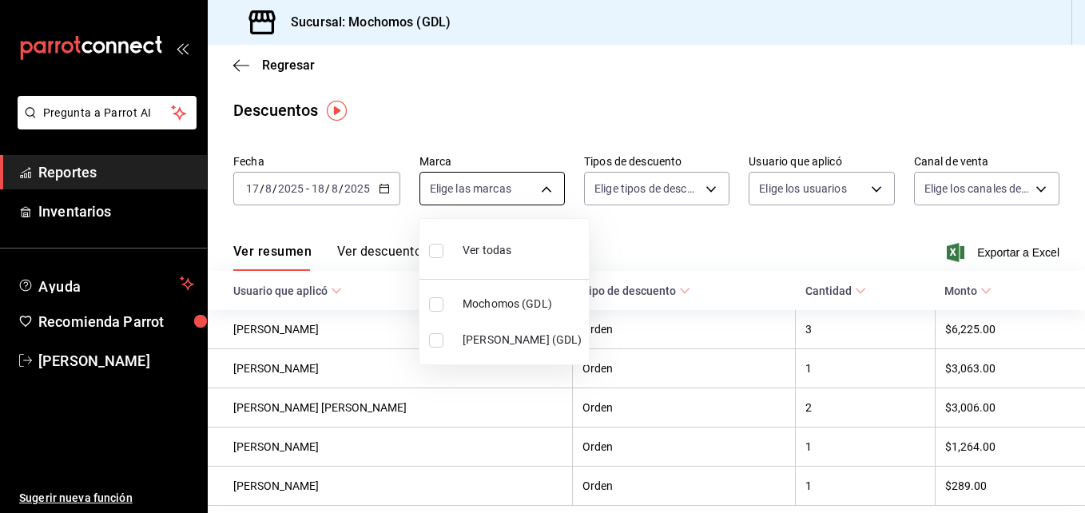
click at [546, 181] on body "Pregunta a Parrot AI Reportes Inventarios Ayuda Recomienda Parrot [PERSON_NAME]…" at bounding box center [542, 256] width 1085 height 513
click at [433, 306] on input "checkbox" at bounding box center [436, 304] width 14 height 14
checkbox input "true"
type input "36c25d4a-7cb0-456c-a434-e981d54830bc"
click at [702, 177] on div at bounding box center [542, 256] width 1085 height 513
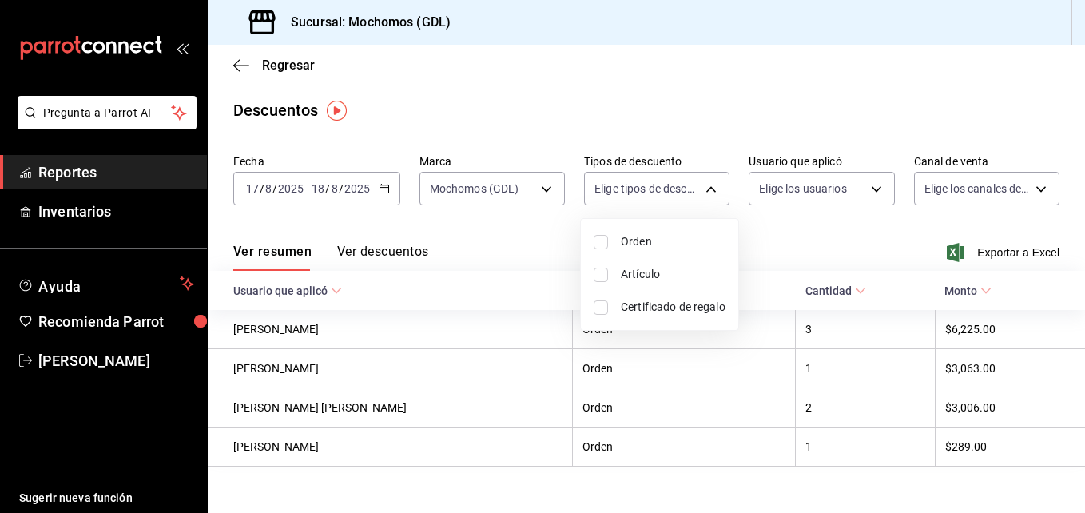
click at [702, 177] on body "Pregunta a Parrot AI Reportes Inventarios Ayuda Recomienda Parrot [PERSON_NAME]…" at bounding box center [542, 256] width 1085 height 513
click at [608, 245] on li "Orden" at bounding box center [659, 241] width 157 height 33
type input "ORDER"
checkbox input "true"
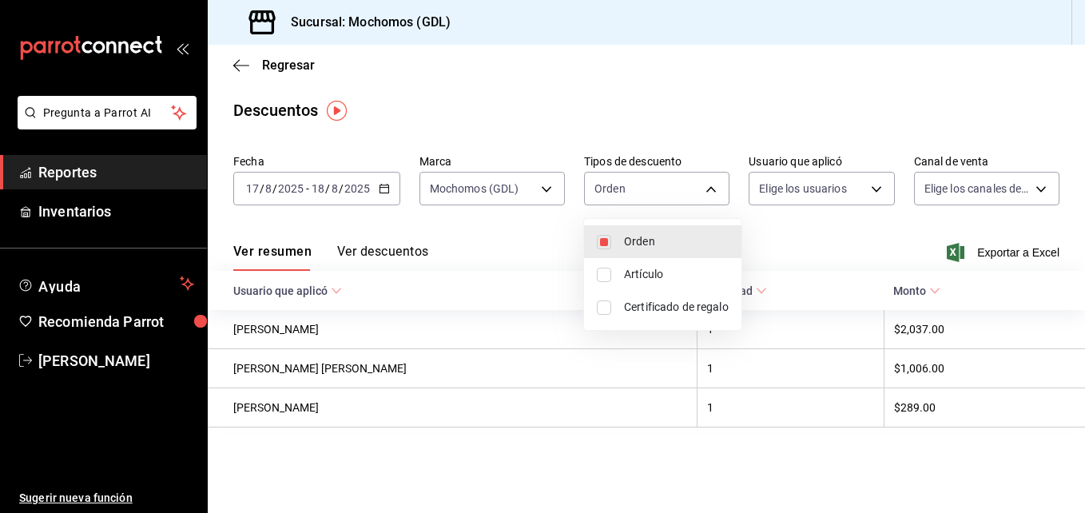
click at [602, 283] on li "Artículo" at bounding box center [662, 274] width 157 height 33
type input "ORDER,ORDER_ITEM"
checkbox input "true"
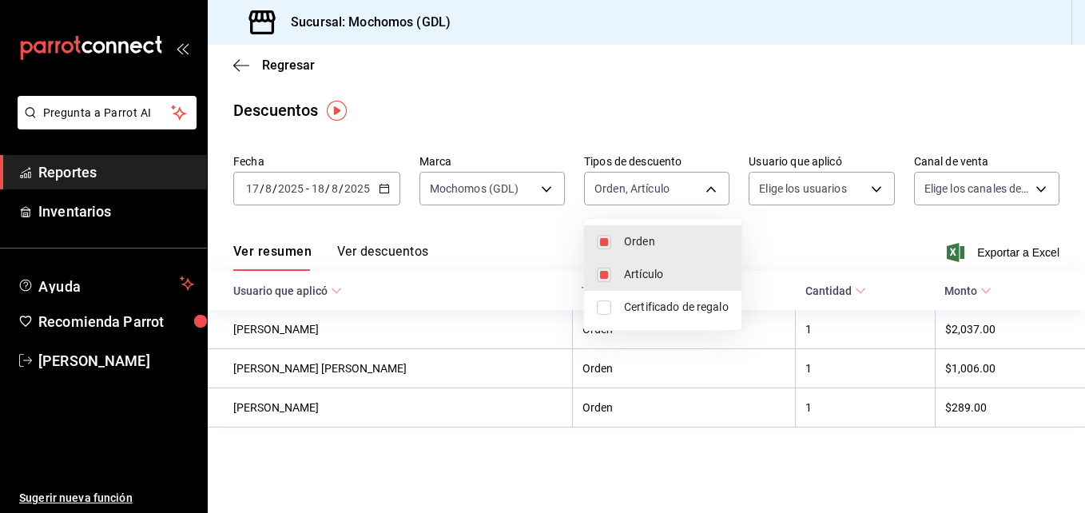
click at [601, 302] on input "checkbox" at bounding box center [604, 307] width 14 height 14
checkbox input "true"
type input "ORDER,ORDER_ITEM,CARD_REWARD"
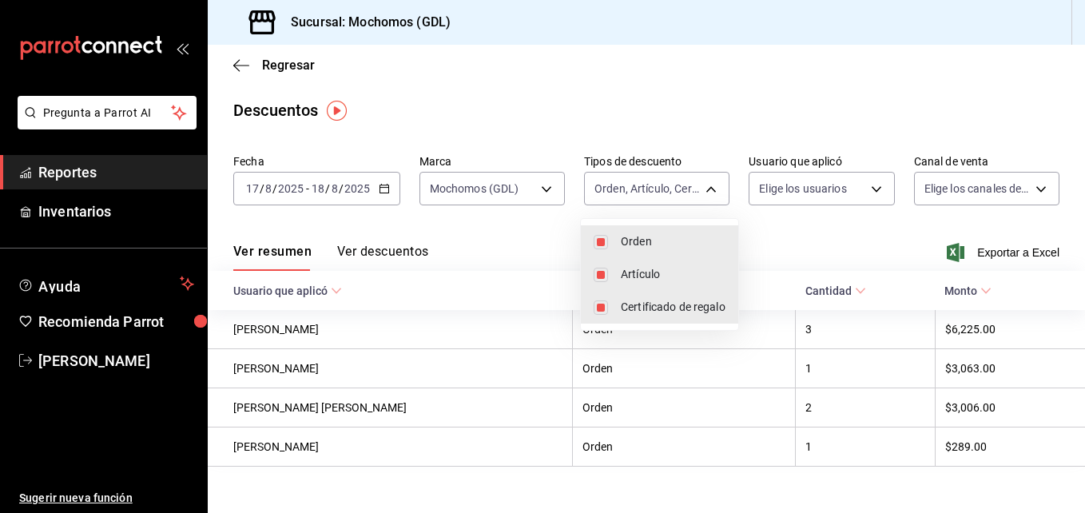
click at [866, 189] on div at bounding box center [542, 256] width 1085 height 513
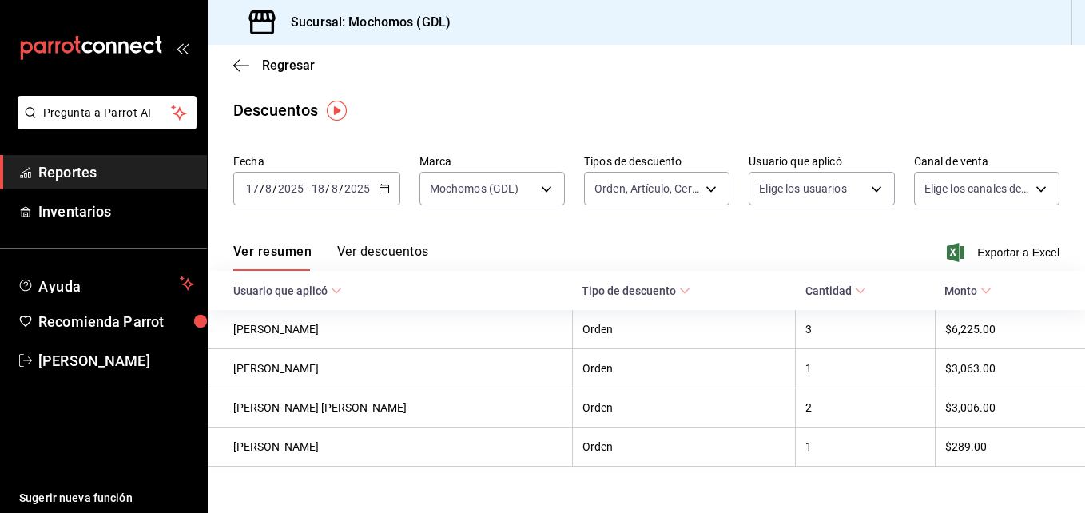
click at [866, 189] on body "Pregunta a Parrot AI Reportes Inventarios Ayuda Recomienda Parrot [PERSON_NAME]…" at bounding box center [542, 256] width 1085 height 513
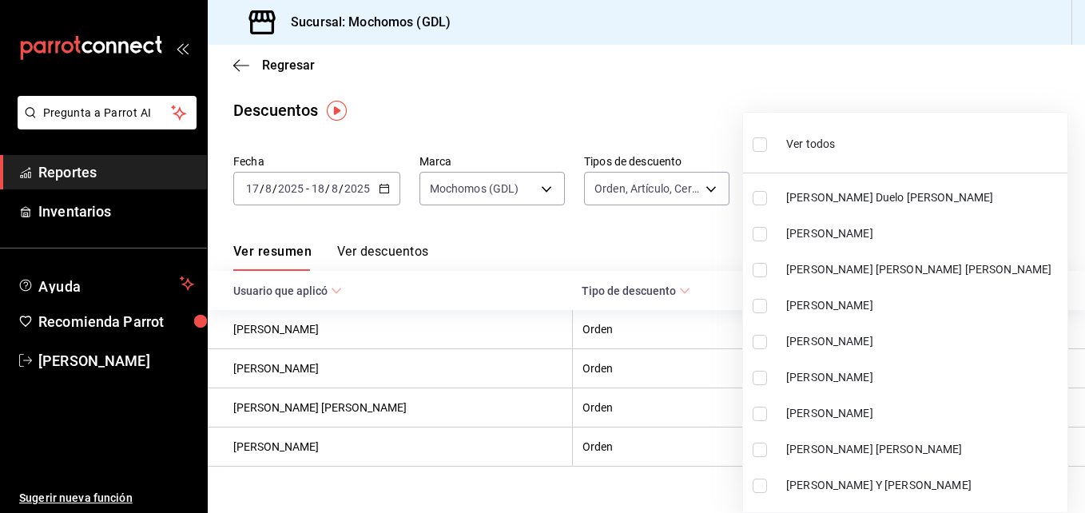
click at [670, 211] on div at bounding box center [542, 256] width 1085 height 513
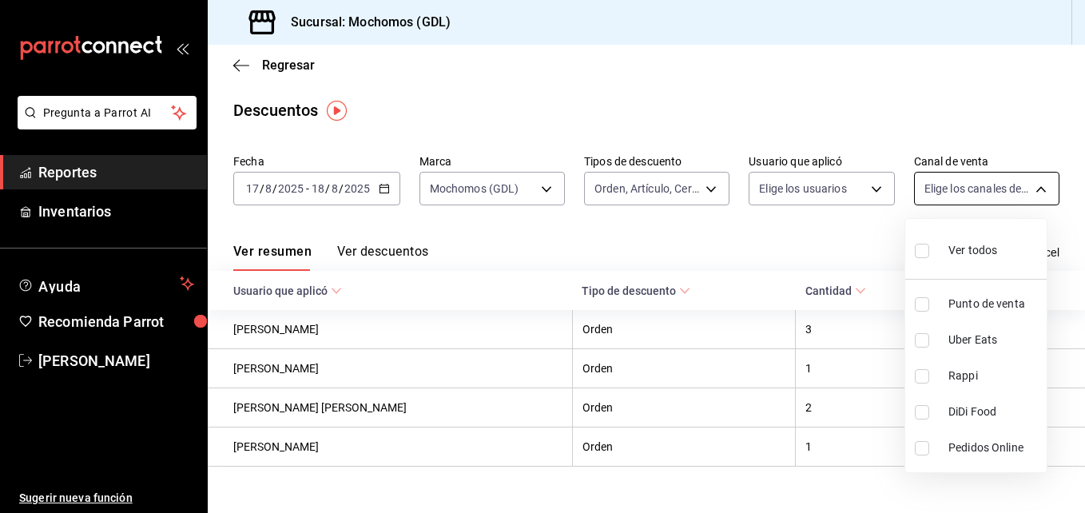
click at [1028, 183] on body "Pregunta a Parrot AI Reportes Inventarios Ayuda Recomienda Parrot [PERSON_NAME]…" at bounding box center [542, 256] width 1085 height 513
click at [916, 249] on input "checkbox" at bounding box center [922, 251] width 14 height 14
checkbox input "true"
type input "PARROT,UBER_EATS,RAPPI,DIDI_FOOD,ONLINE"
checkbox input "true"
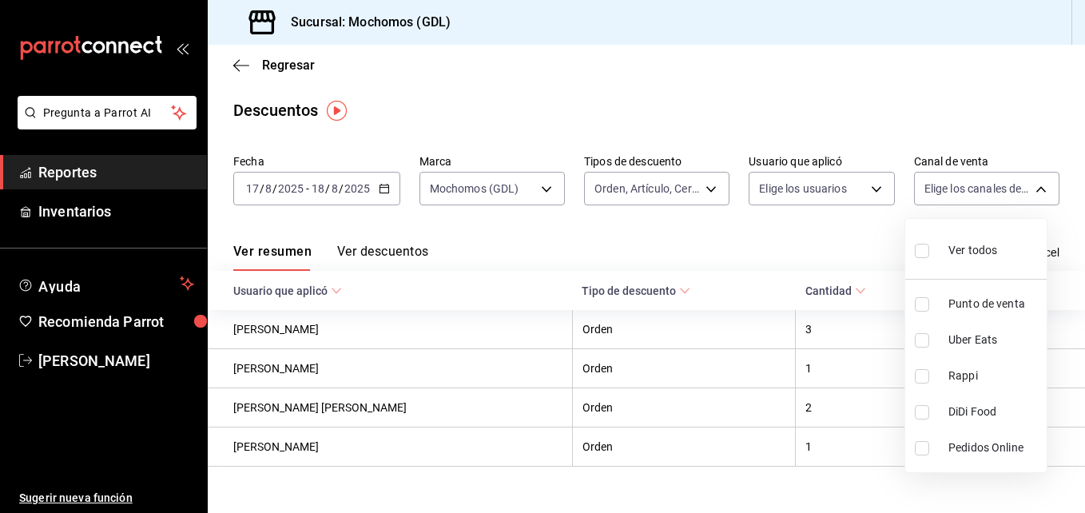
checkbox input "true"
click at [385, 250] on div at bounding box center [542, 256] width 1085 height 513
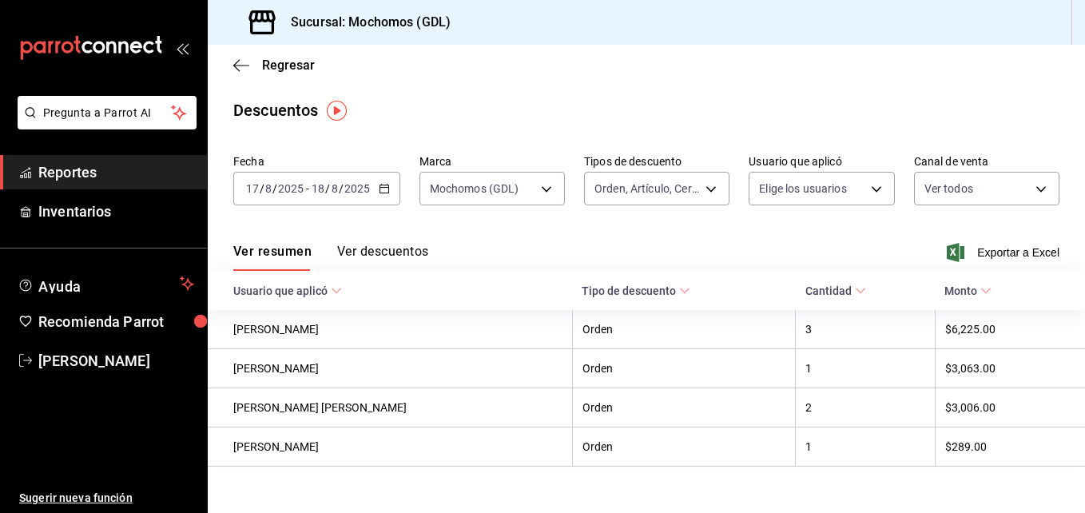
click at [385, 250] on button "Ver descuentos" at bounding box center [382, 257] width 91 height 27
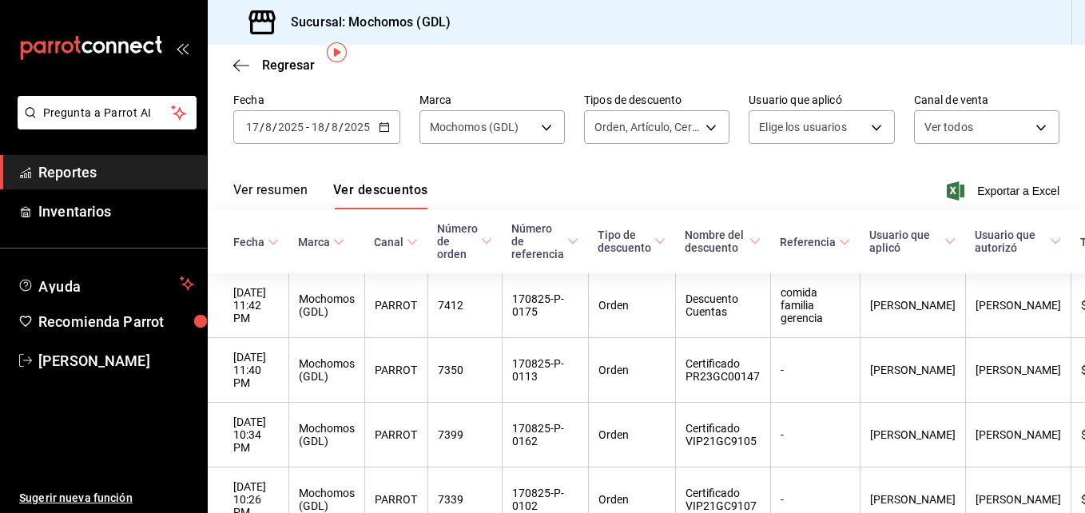
scroll to position [58, 0]
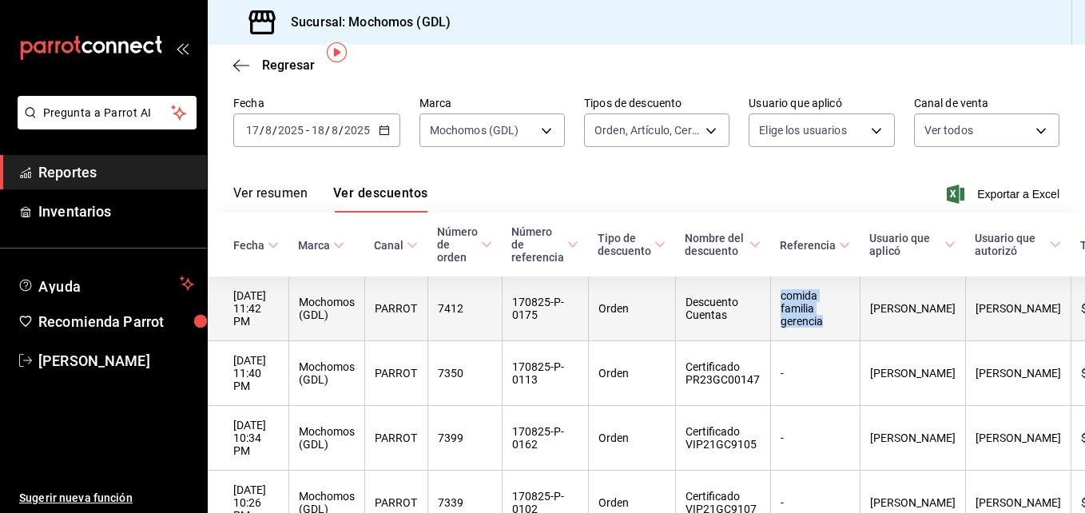
drag, startPoint x: 782, startPoint y: 292, endPoint x: 837, endPoint y: 321, distance: 61.5
click at [837, 321] on th "comida familia gerencia" at bounding box center [814, 308] width 89 height 65
copy th "comida familia gerencia"
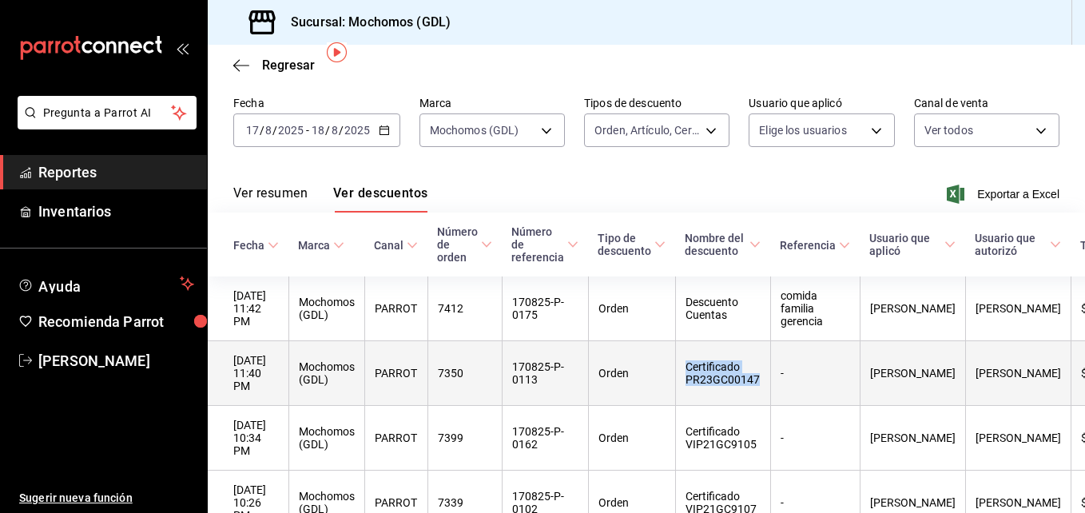
drag, startPoint x: 693, startPoint y: 361, endPoint x: 772, endPoint y: 377, distance: 80.7
click at [770, 377] on th "Certificado PR23GC00147" at bounding box center [722, 373] width 95 height 65
copy th "Certificado PR23GC00147"
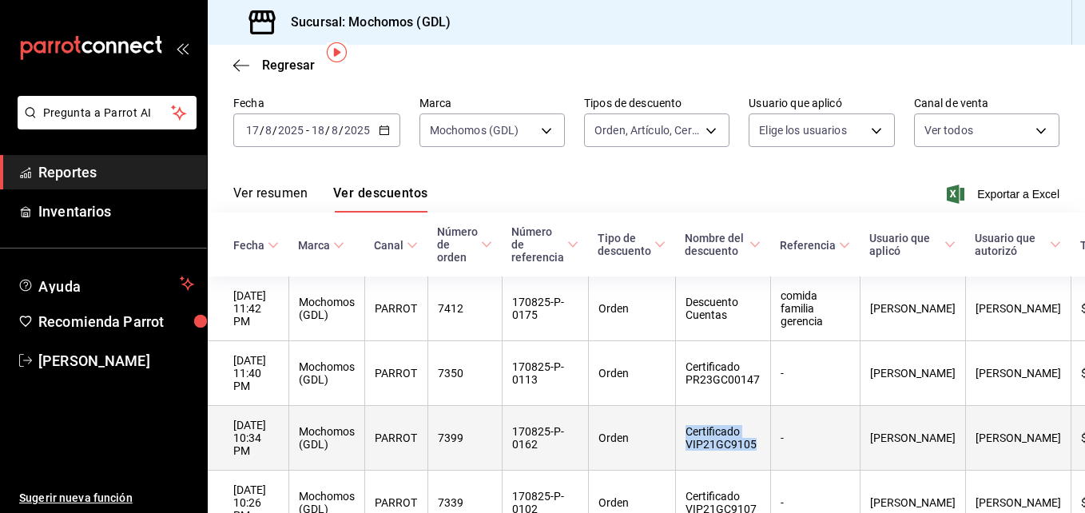
drag, startPoint x: 692, startPoint y: 412, endPoint x: 774, endPoint y: 433, distance: 84.9
click at [770, 433] on th "Certificado VIP21GC9105" at bounding box center [722, 438] width 95 height 65
copy th "Certificado VIP21GC9105"
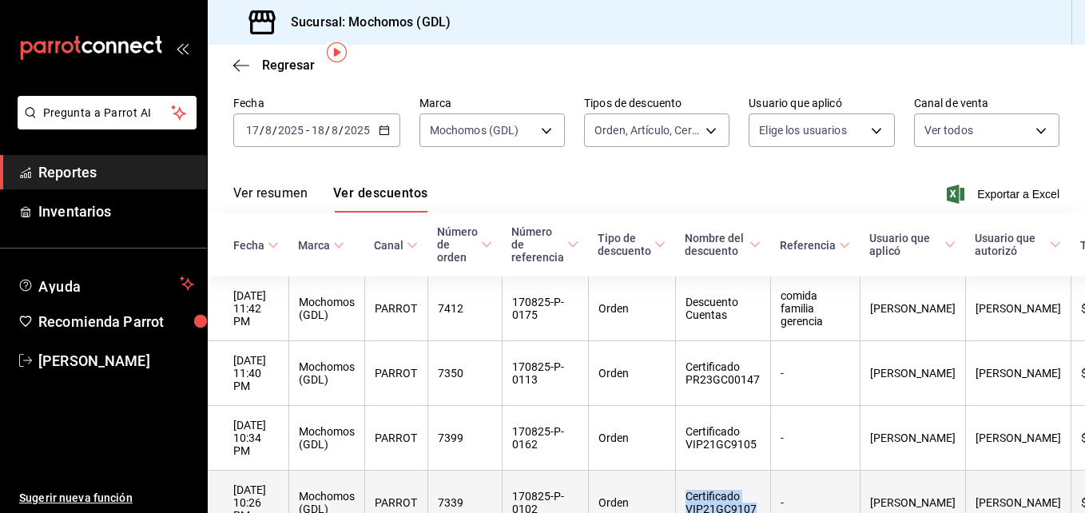
drag, startPoint x: 692, startPoint y: 465, endPoint x: 763, endPoint y: 483, distance: 73.3
click at [763, 483] on th "Certificado VIP21GC9107" at bounding box center [722, 503] width 95 height 65
copy th "Certificado VIP21GC9107"
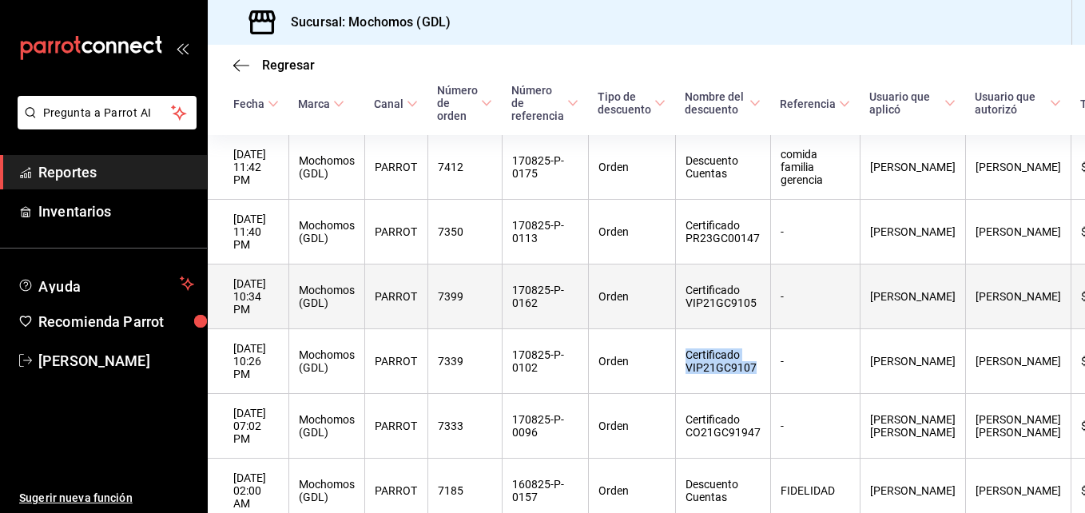
scroll to position [201, 0]
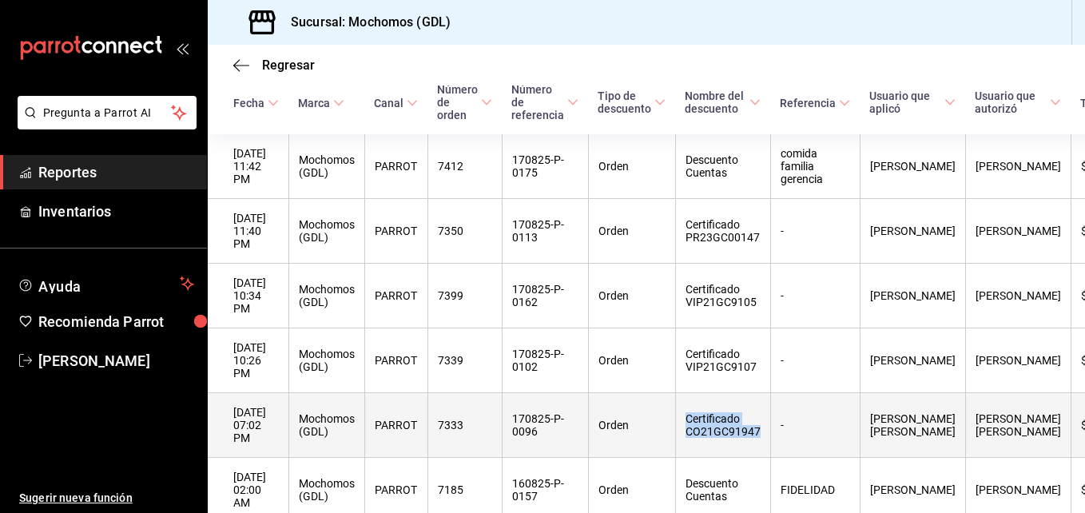
drag, startPoint x: 691, startPoint y: 386, endPoint x: 775, endPoint y: 404, distance: 85.7
click at [770, 404] on th "Certificado CO21GC91947" at bounding box center [722, 425] width 95 height 65
copy th "Certificado CO21GC91947"
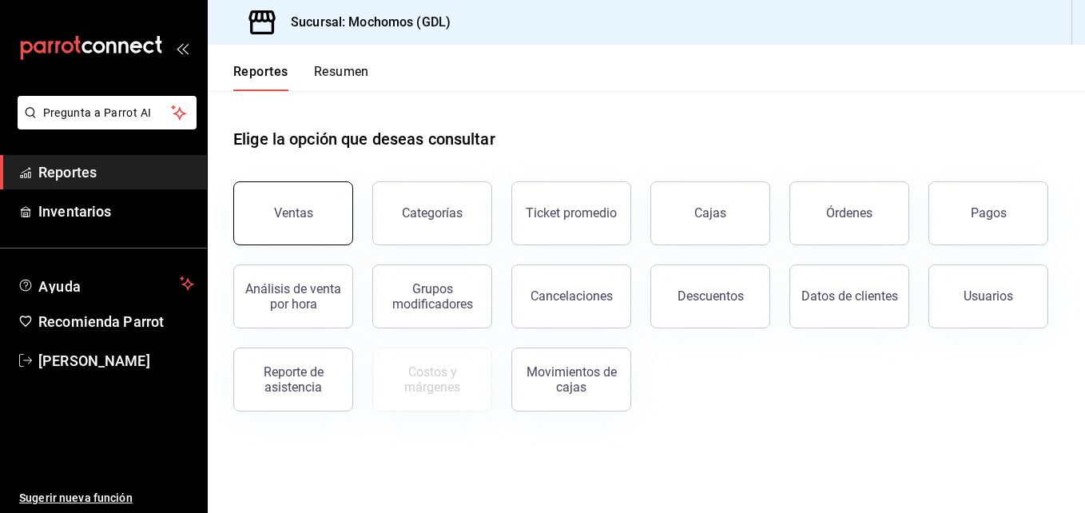
click at [290, 222] on button "Ventas" at bounding box center [293, 213] width 120 height 64
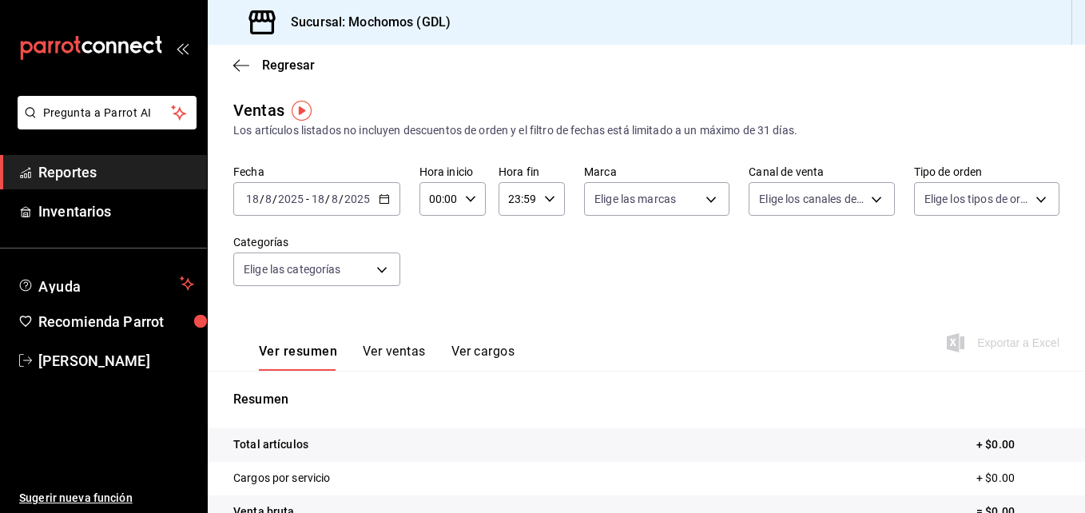
click at [384, 200] on icon "button" at bounding box center [384, 198] width 11 height 11
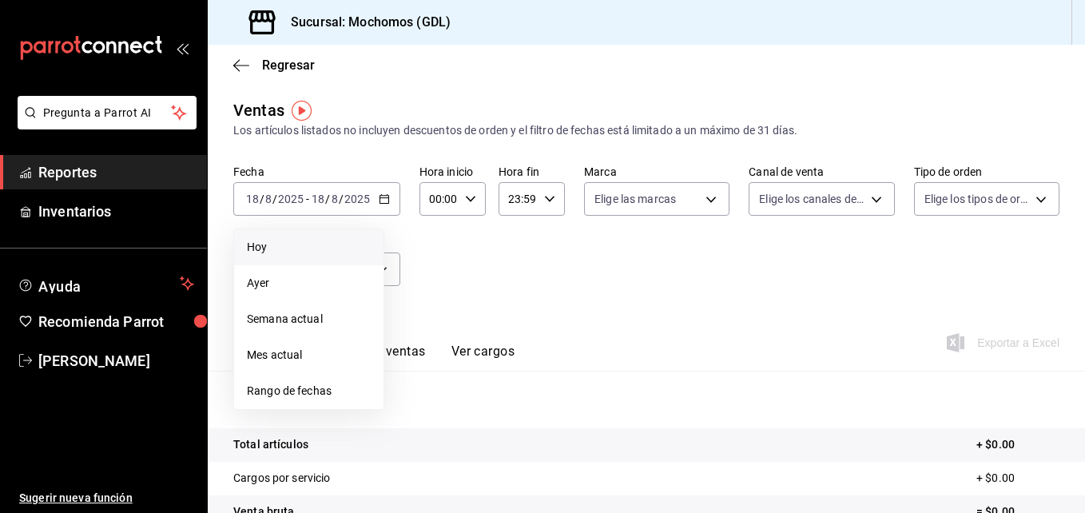
click at [297, 235] on li "Hoy" at bounding box center [308, 247] width 149 height 36
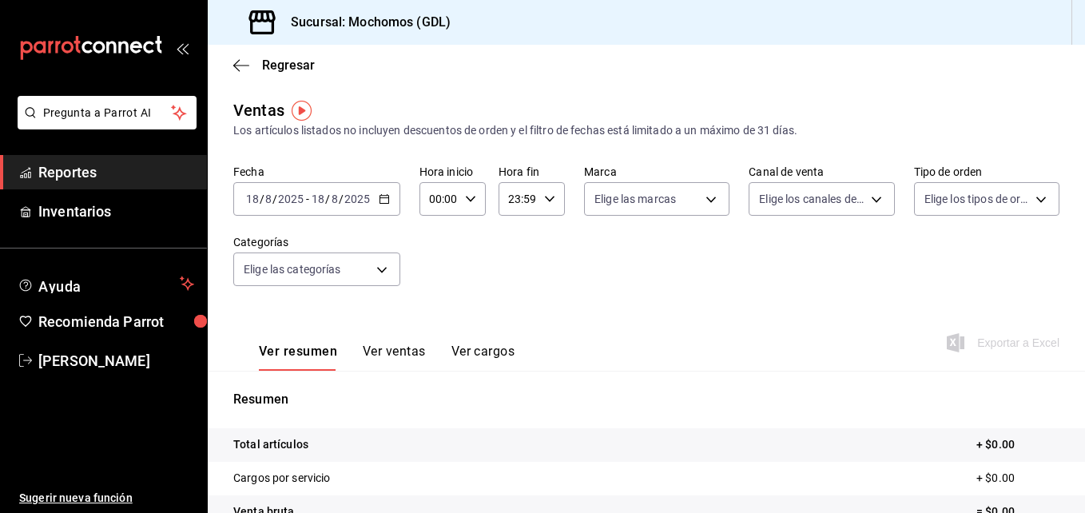
click at [376, 194] on div "[DATE] [DATE] - [DATE] [DATE]" at bounding box center [316, 199] width 167 height 34
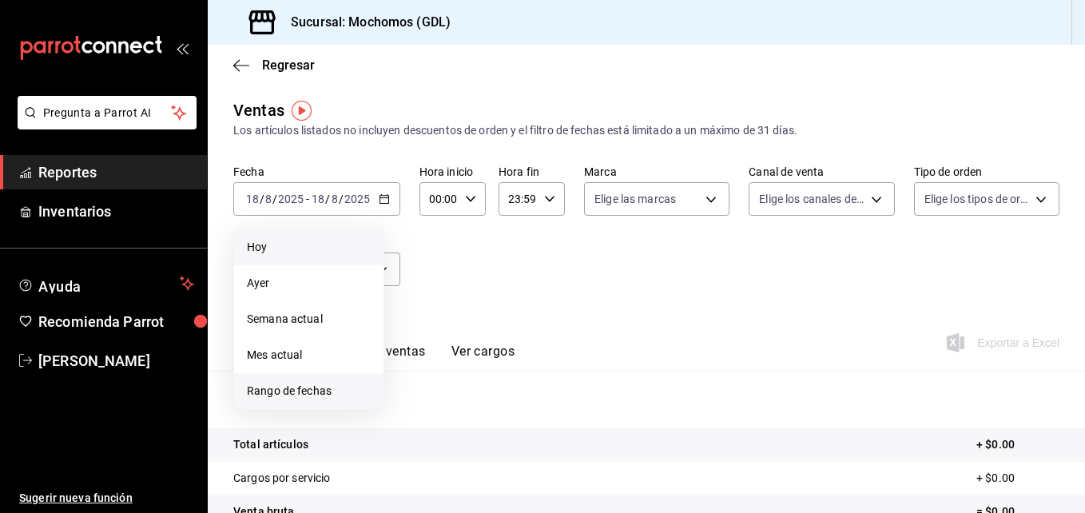
click at [280, 392] on span "Rango de fechas" at bounding box center [309, 391] width 124 height 17
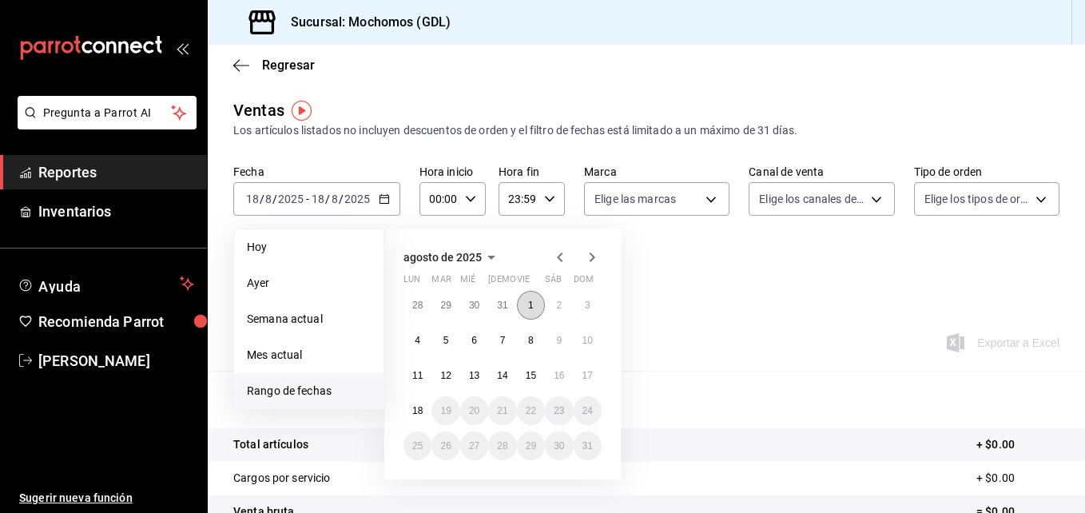
click at [535, 306] on button "1" at bounding box center [531, 305] width 28 height 29
click at [412, 406] on button "18" at bounding box center [418, 410] width 28 height 29
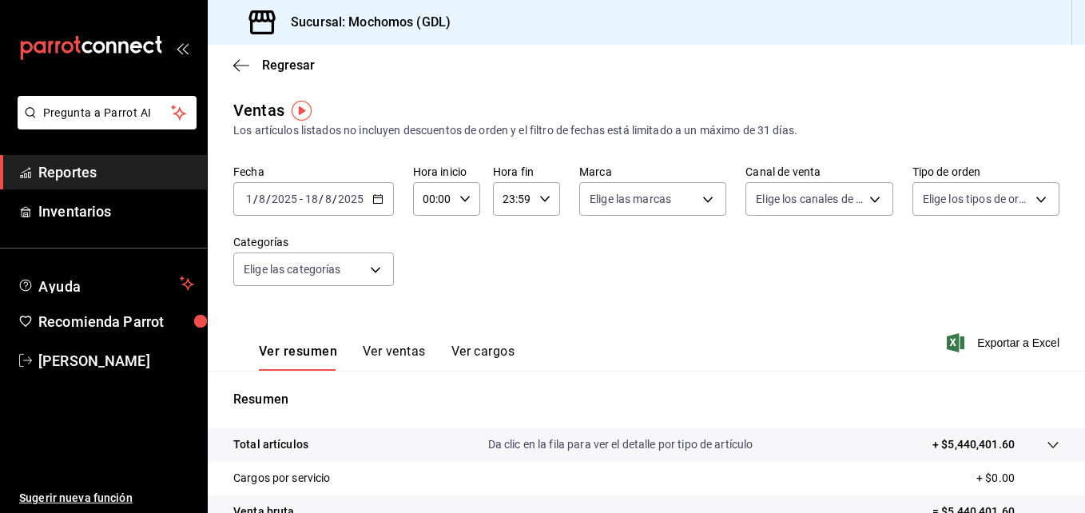
click at [463, 200] on \(Stroke\) "button" at bounding box center [465, 199] width 10 height 6
click at [430, 324] on span "05" at bounding box center [428, 330] width 7 height 13
type input "05:00"
click at [535, 201] on div at bounding box center [542, 256] width 1085 height 513
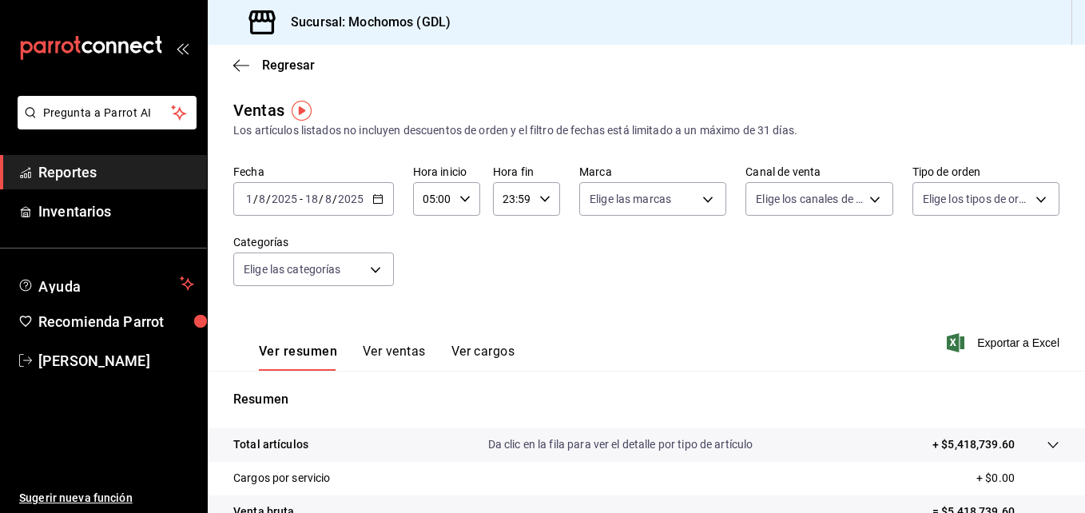
click at [539, 201] on icon "button" at bounding box center [544, 198] width 11 height 11
click at [511, 292] on span "04" at bounding box center [506, 295] width 7 height 13
type input "04:59"
click at [701, 200] on div at bounding box center [542, 256] width 1085 height 513
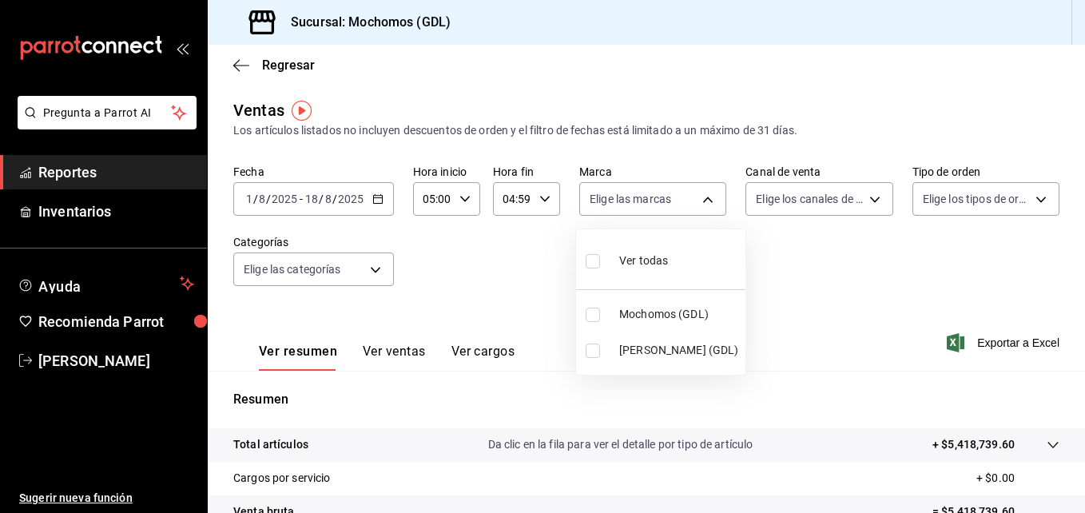
click at [701, 200] on body "Pregunta a Parrot AI Reportes Inventarios Ayuda Recomienda Parrot Jacobo Hernan…" at bounding box center [542, 256] width 1085 height 513
click at [592, 263] on input "checkbox" at bounding box center [593, 261] width 14 height 14
checkbox input "true"
type input "36c25d4a-7cb0-456c-a434-e981d54830bc,9cac9703-0c5a-4d8b-addd-5b6b571d65b9"
checkbox input "true"
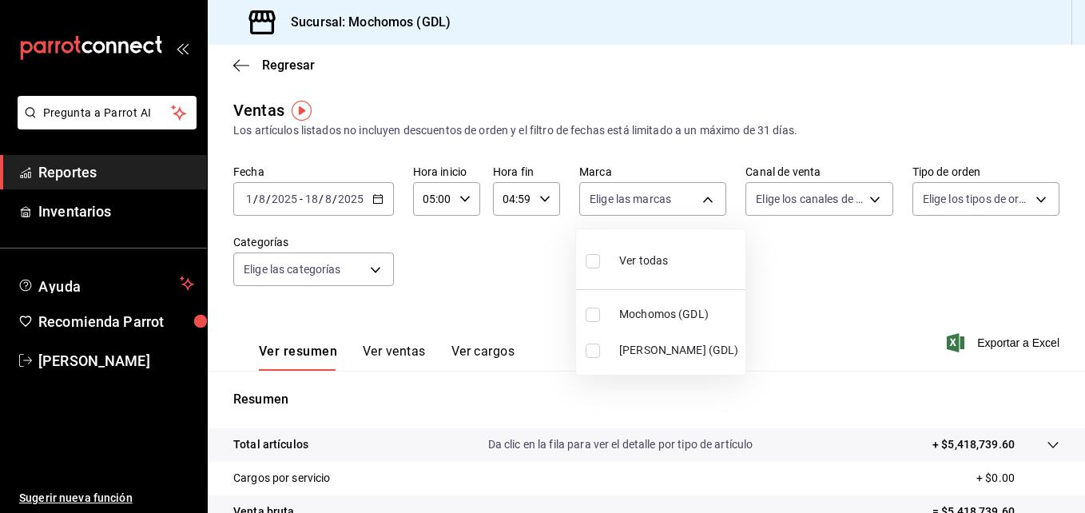
checkbox input "true"
click at [871, 192] on div at bounding box center [542, 256] width 1085 height 513
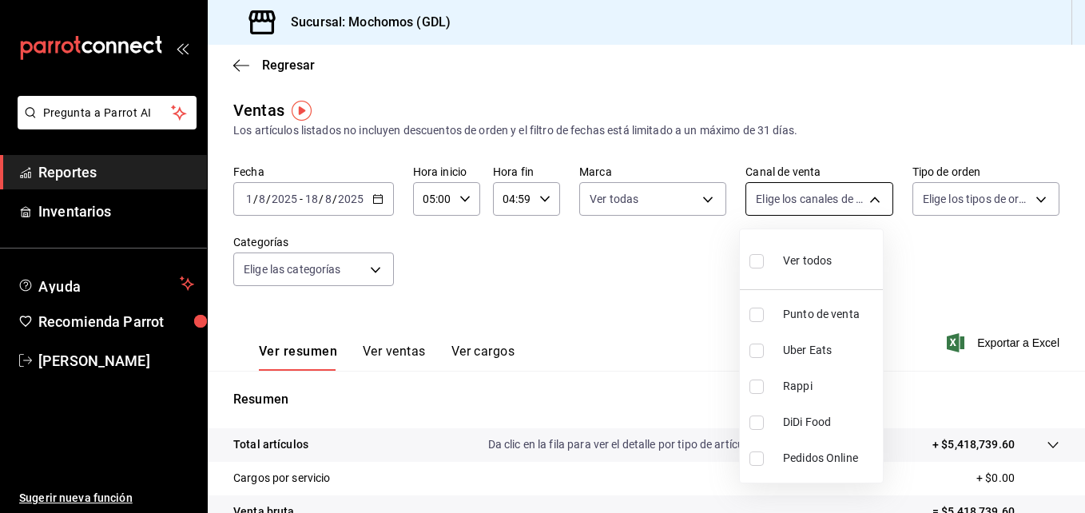
click at [863, 202] on body "Pregunta a Parrot AI Reportes Inventarios Ayuda Recomienda Parrot Jacobo Hernan…" at bounding box center [542, 256] width 1085 height 513
click at [759, 262] on input "checkbox" at bounding box center [756, 261] width 14 height 14
checkbox input "true"
type input "PARROT,UBER_EATS,RAPPI,DIDI_FOOD,ONLINE"
checkbox input "true"
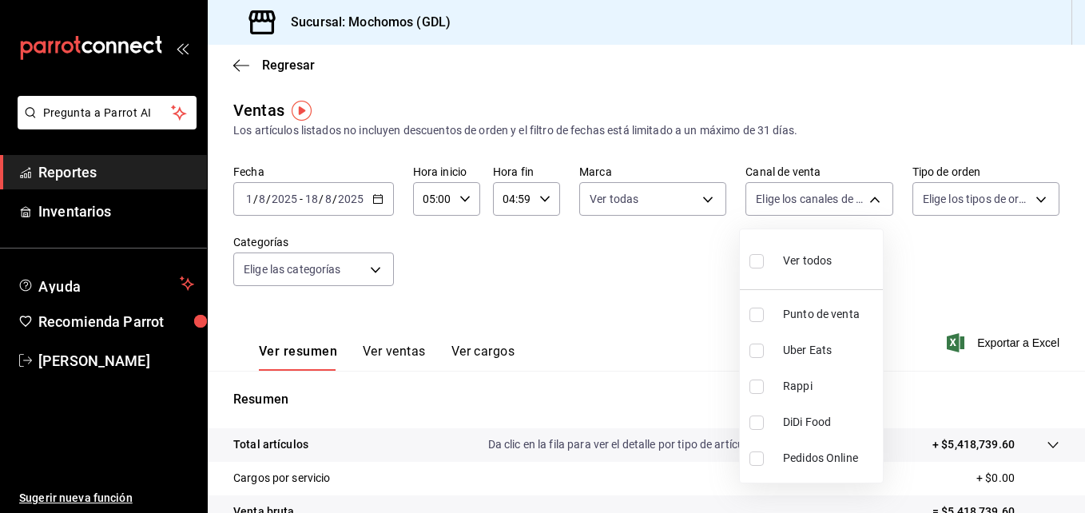
checkbox input "true"
click at [1032, 202] on div at bounding box center [542, 256] width 1085 height 513
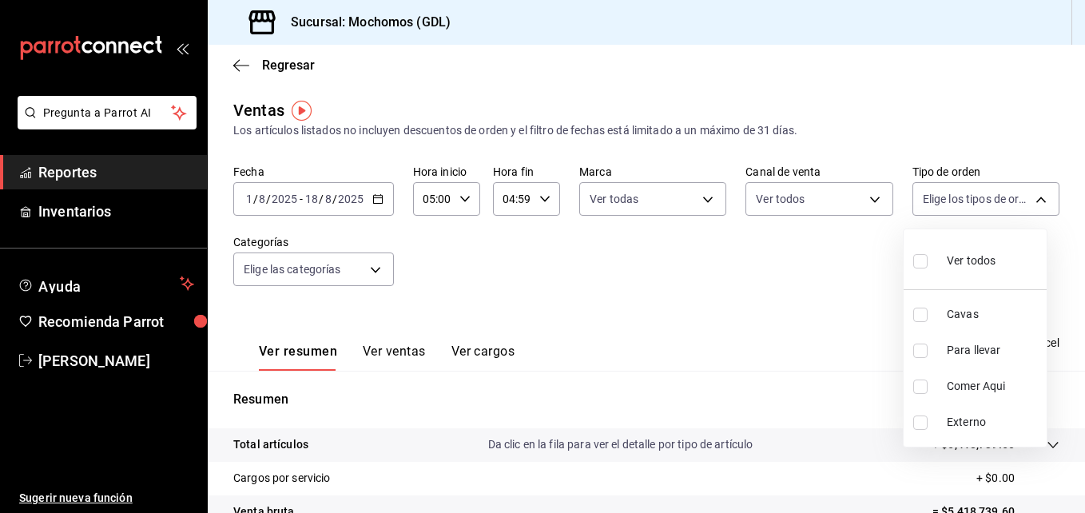
click at [1032, 202] on body "Pregunta a Parrot AI Reportes Inventarios Ayuda Recomienda Parrot Jacobo Hernan…" at bounding box center [542, 256] width 1085 height 513
click at [917, 259] on input "checkbox" at bounding box center [920, 261] width 14 height 14
checkbox input "true"
type input "c3d0baef-30c0-4718-9d76-caab43e27316,13c4cc4a-99d2-42c0-ba96-c3de8c08c13d,7b791…"
checkbox input "true"
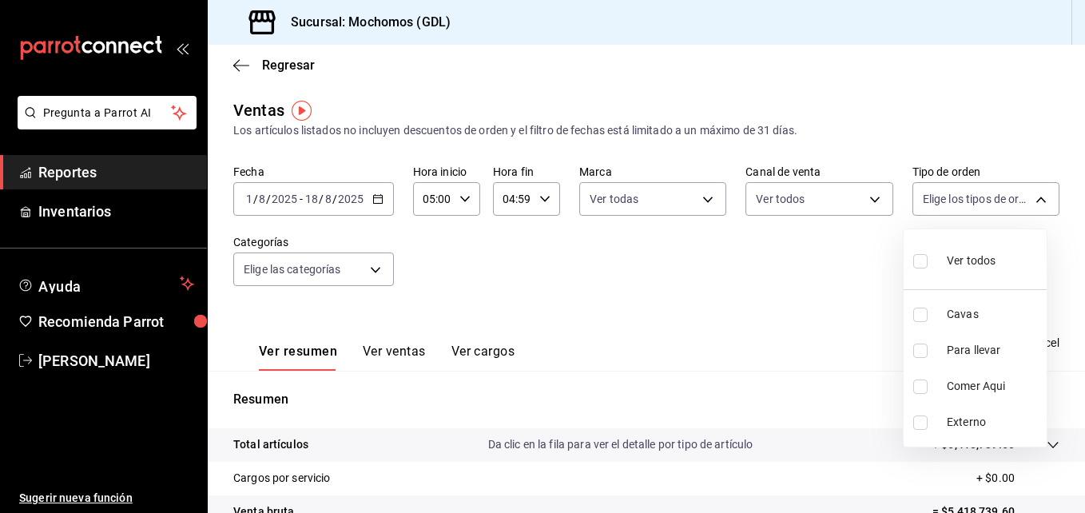
checkbox input "true"
drag, startPoint x: 797, startPoint y: 352, endPoint x: 765, endPoint y: 368, distance: 34.7
click at [765, 368] on div at bounding box center [542, 256] width 1085 height 513
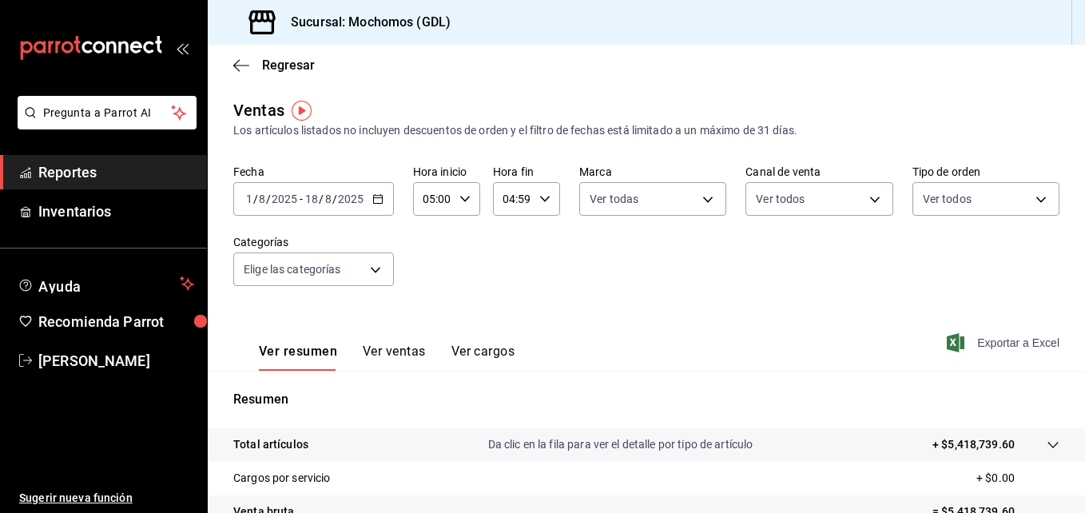
click at [979, 347] on span "Exportar a Excel" at bounding box center [1004, 342] width 109 height 19
